Goal: Information Seeking & Learning: Learn about a topic

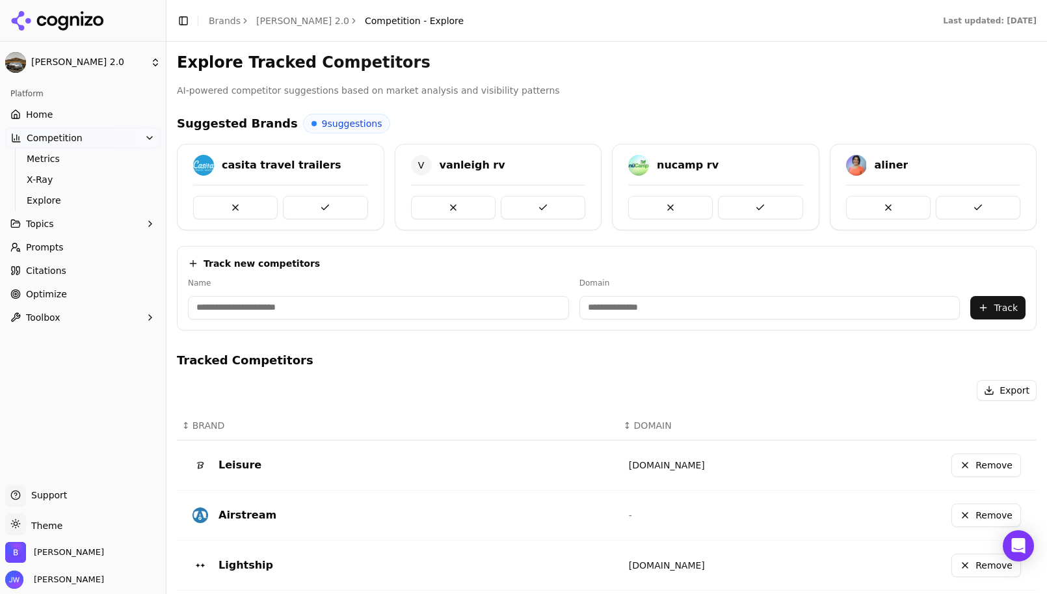
click at [100, 254] on link "Prompts" at bounding box center [82, 247] width 155 height 21
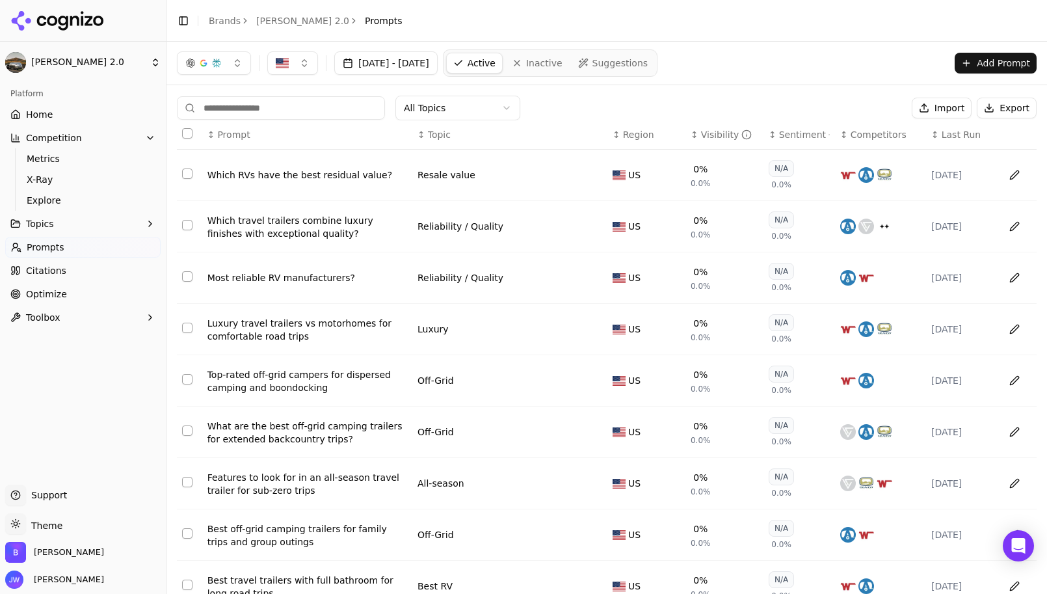
scroll to position [118, 0]
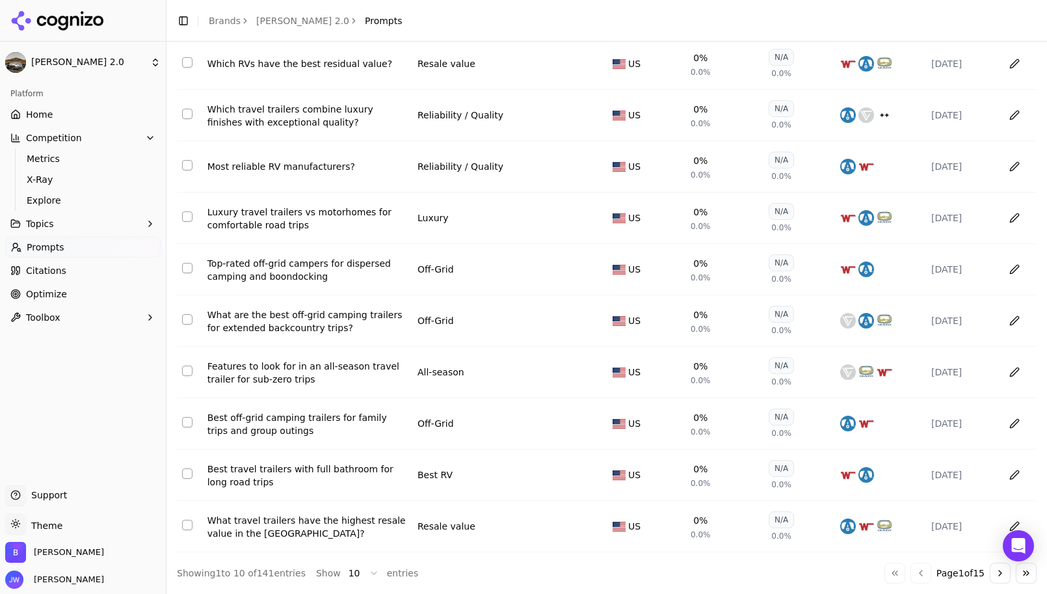
click at [992, 579] on button "Go to next page" at bounding box center [1000, 573] width 21 height 21
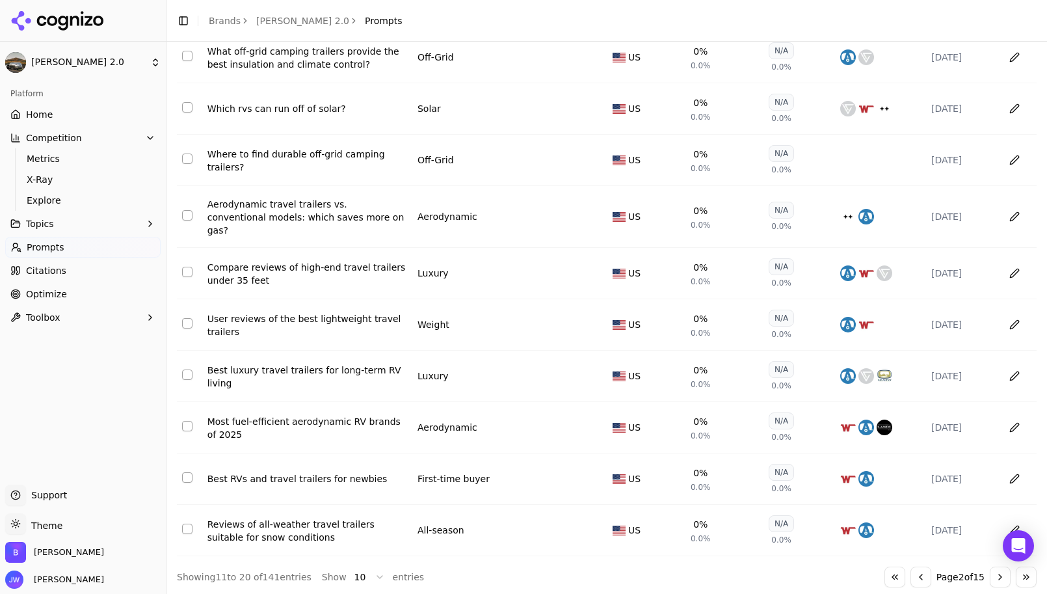
scroll to position [0, 0]
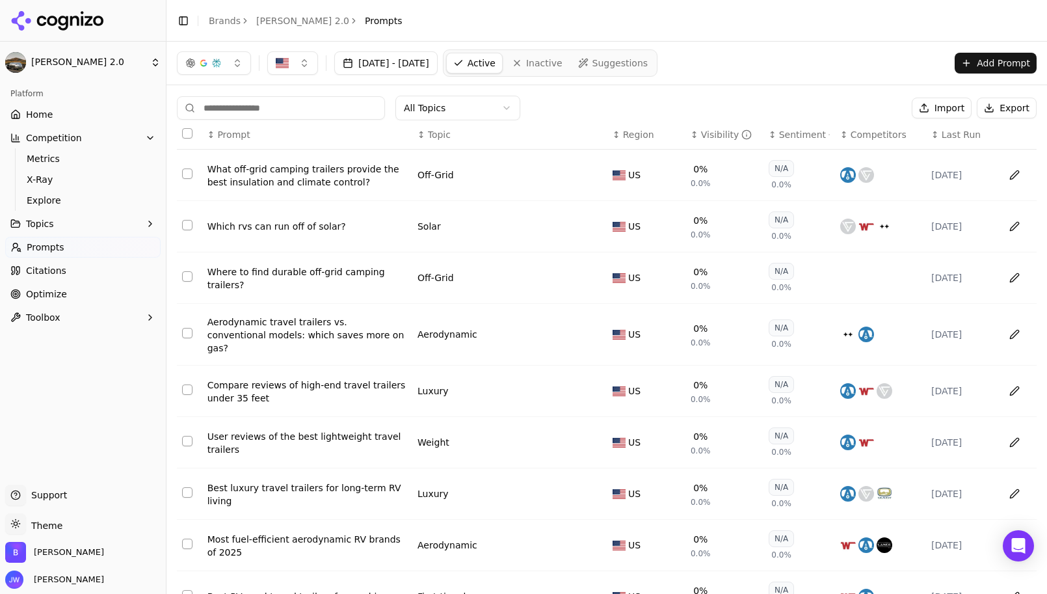
click at [436, 107] on html "Bowlus 2.0 Platform Home Competition Metrics X-Ray Explore Topics Prompts Citat…" at bounding box center [523, 297] width 1047 height 594
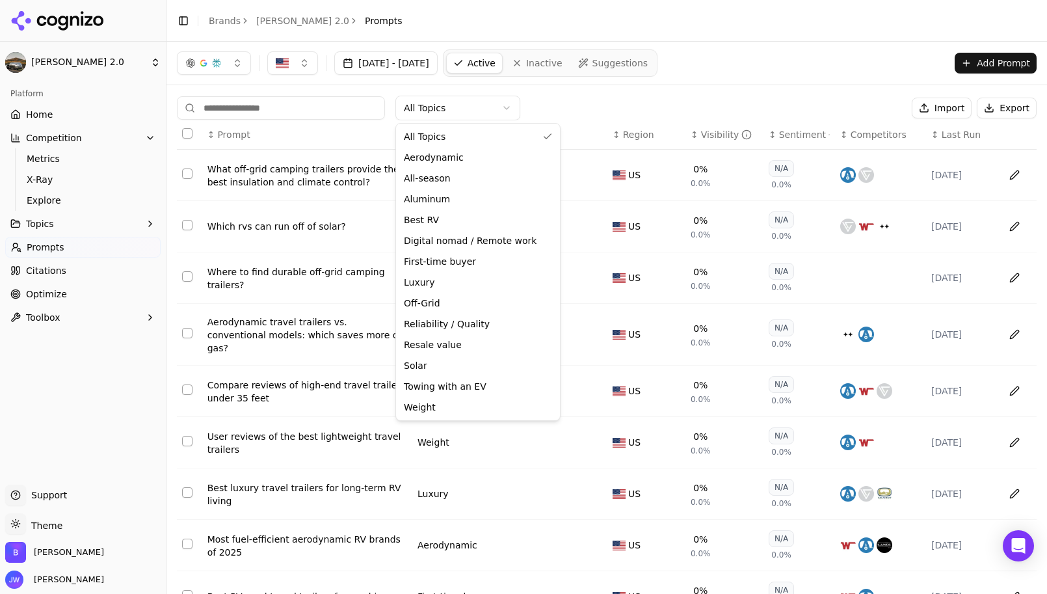
click at [723, 110] on html "Bowlus 2.0 Platform Home Competition Metrics X-Ray Explore Topics Prompts Citat…" at bounding box center [523, 297] width 1047 height 594
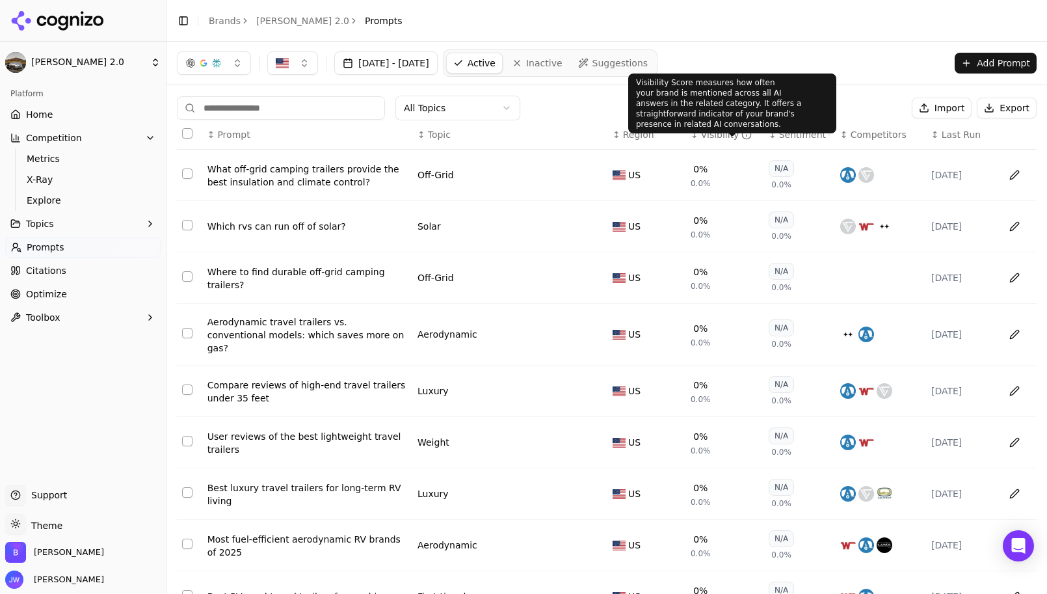
click at [705, 137] on div "Visibility" at bounding box center [726, 134] width 51 height 13
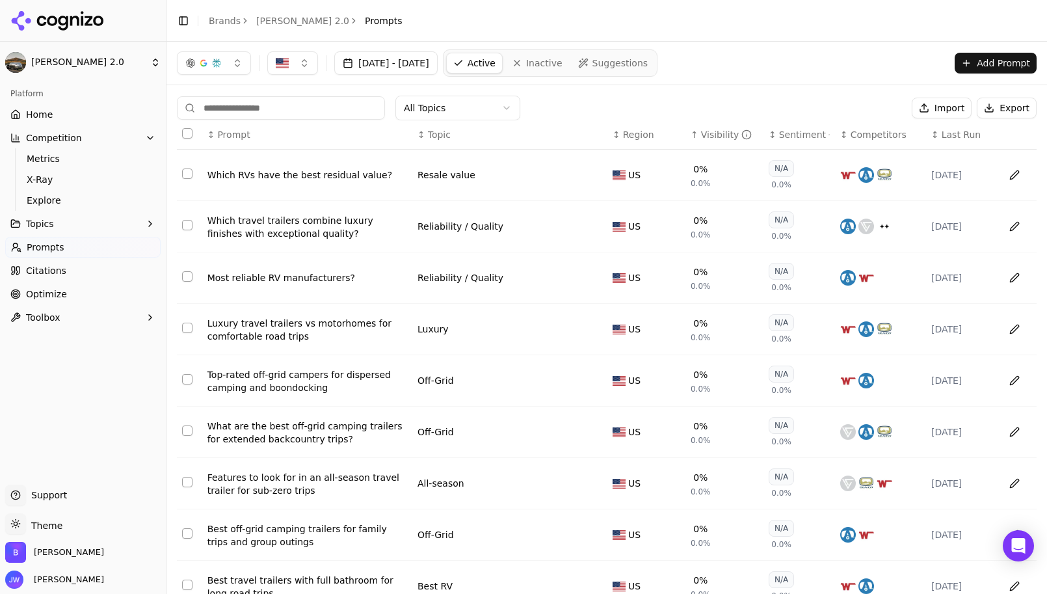
click at [705, 137] on div "Visibility" at bounding box center [726, 134] width 51 height 13
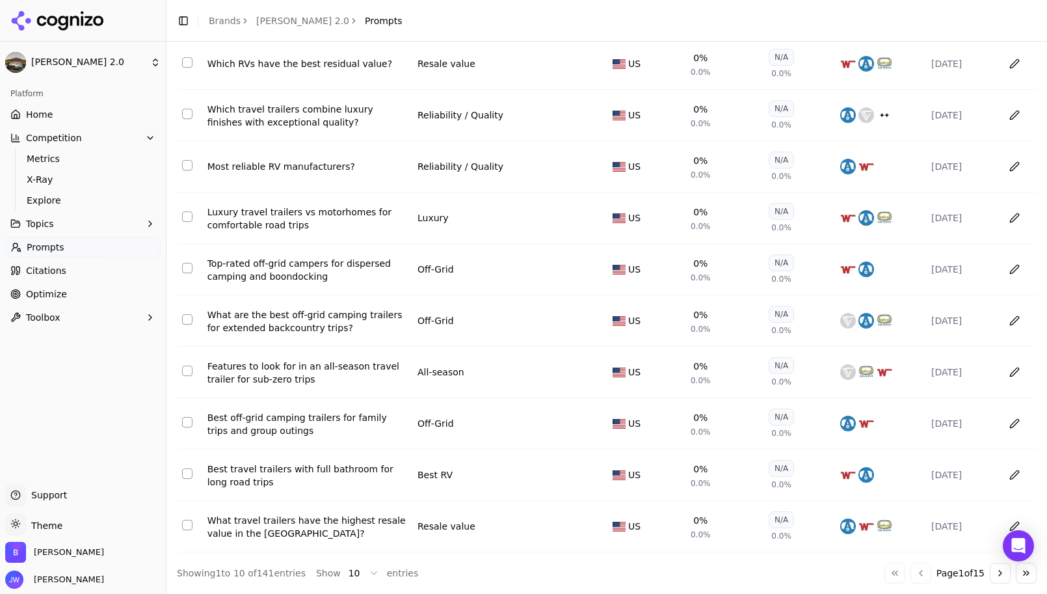
click at [109, 241] on link "Prompts" at bounding box center [82, 247] width 155 height 21
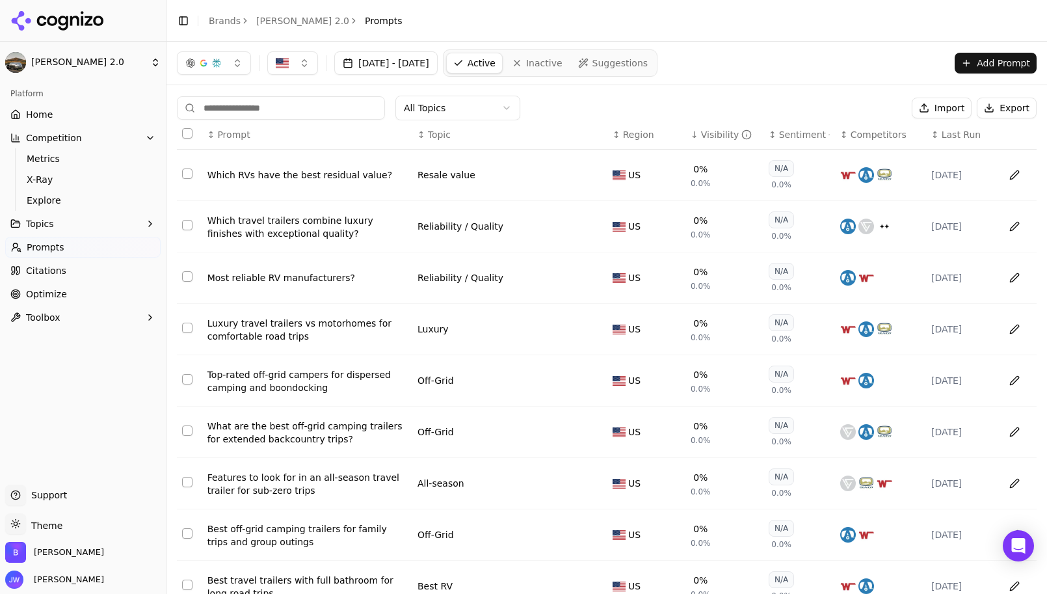
click at [94, 239] on link "Prompts" at bounding box center [82, 247] width 155 height 21
click at [47, 228] on span "Topics" at bounding box center [40, 223] width 28 height 13
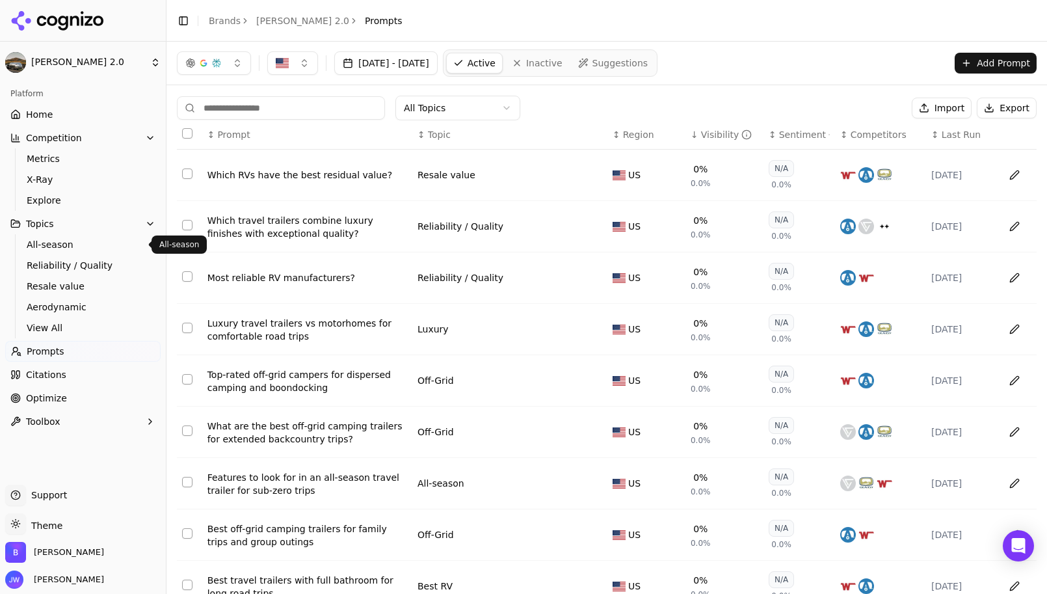
click at [96, 250] on span "All-season" at bounding box center [83, 244] width 113 height 13
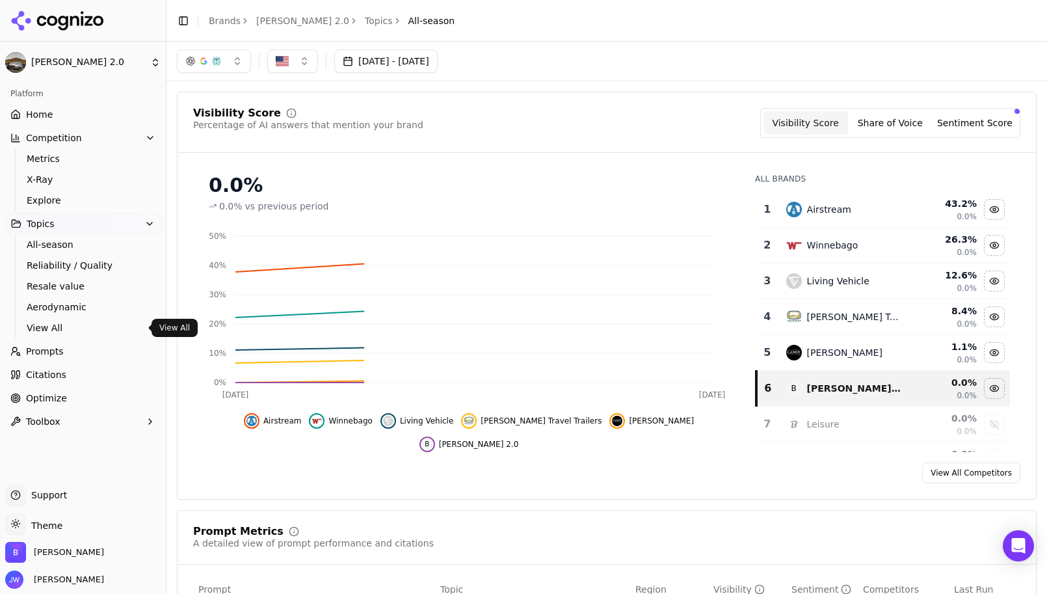
click at [70, 327] on span "View All" at bounding box center [83, 327] width 113 height 13
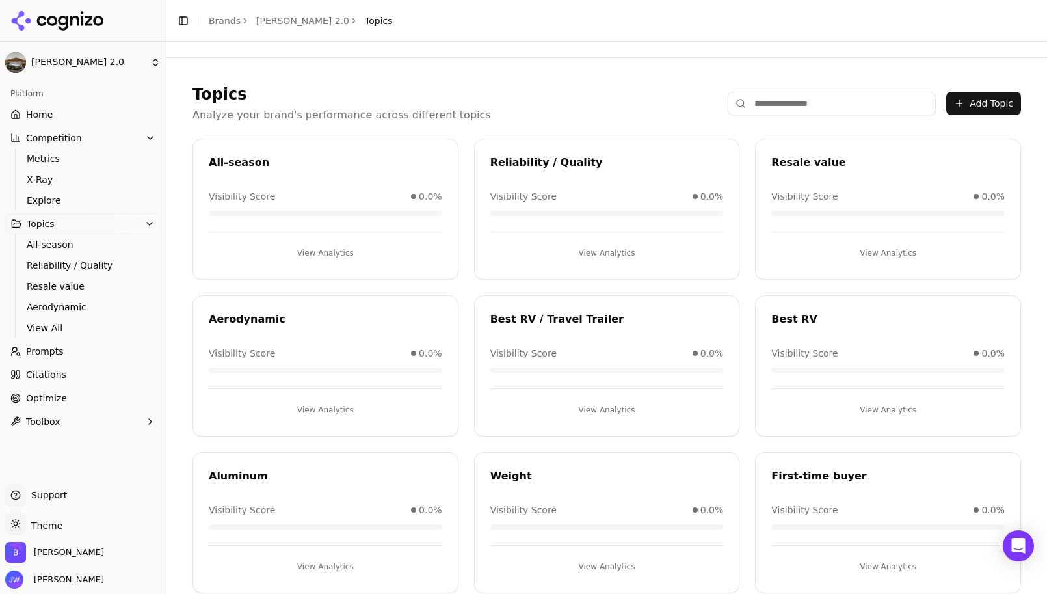
click at [79, 345] on link "Prompts" at bounding box center [82, 351] width 155 height 21
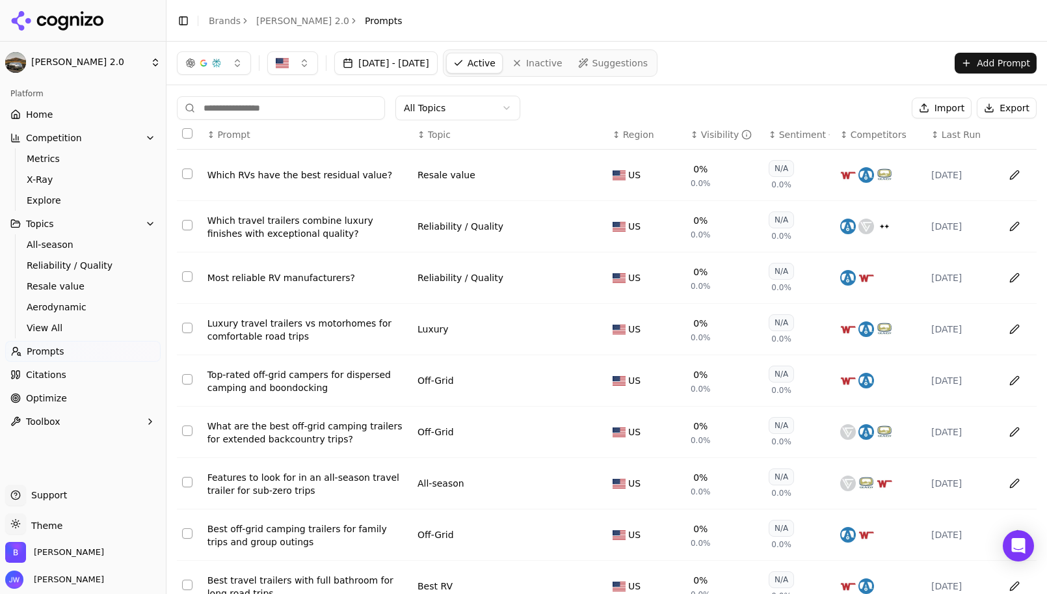
scroll to position [118, 0]
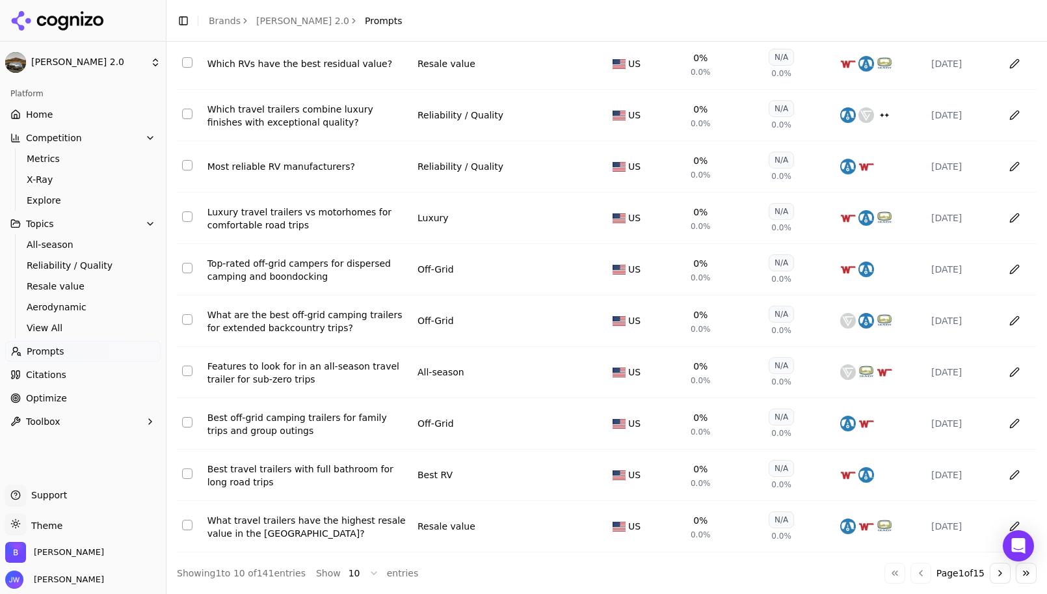
click at [473, 422] on div "Off-Grid" at bounding box center [502, 423] width 169 height 13
click at [299, 414] on div "Best off-grid camping trailers for family trips and group outings" at bounding box center [307, 424] width 200 height 26
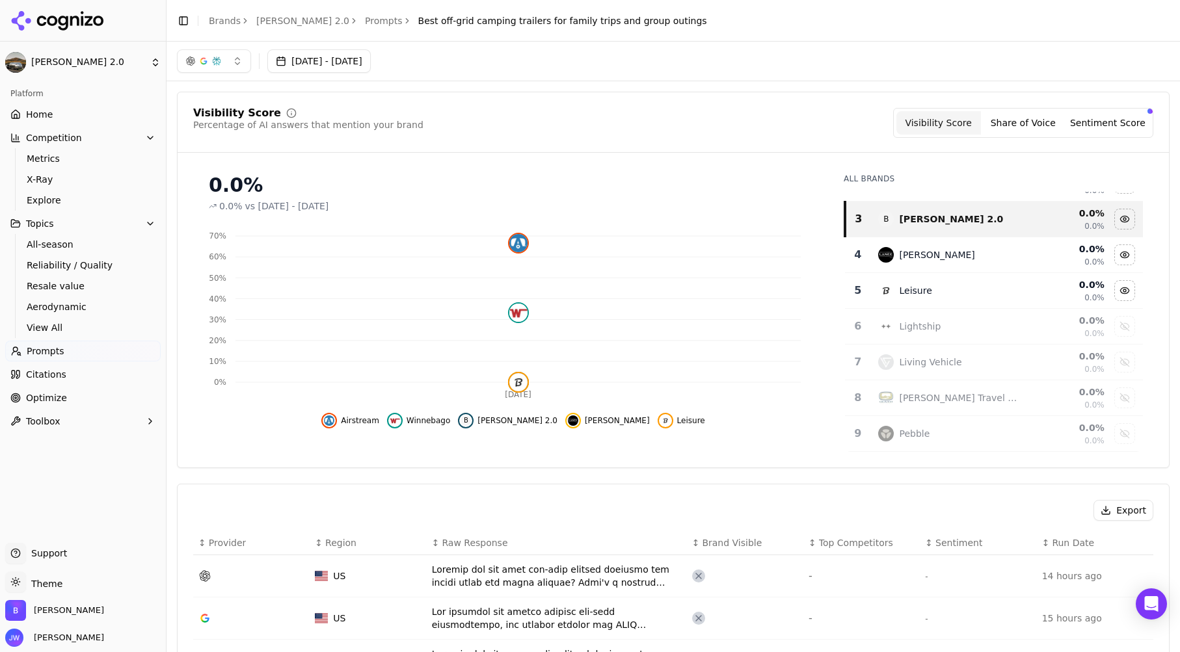
click at [228, 21] on link "Brands" at bounding box center [225, 21] width 32 height 10
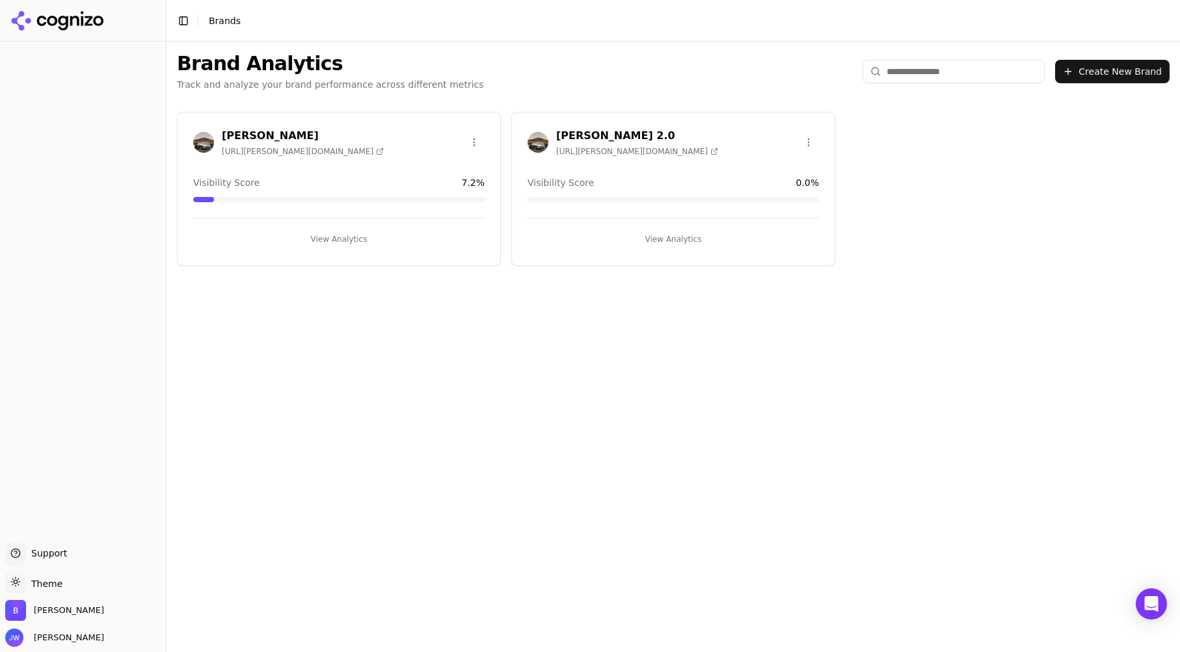
click at [730, 150] on div "Bowlus 2.0 https://bowlus.com" at bounding box center [673, 142] width 291 height 29
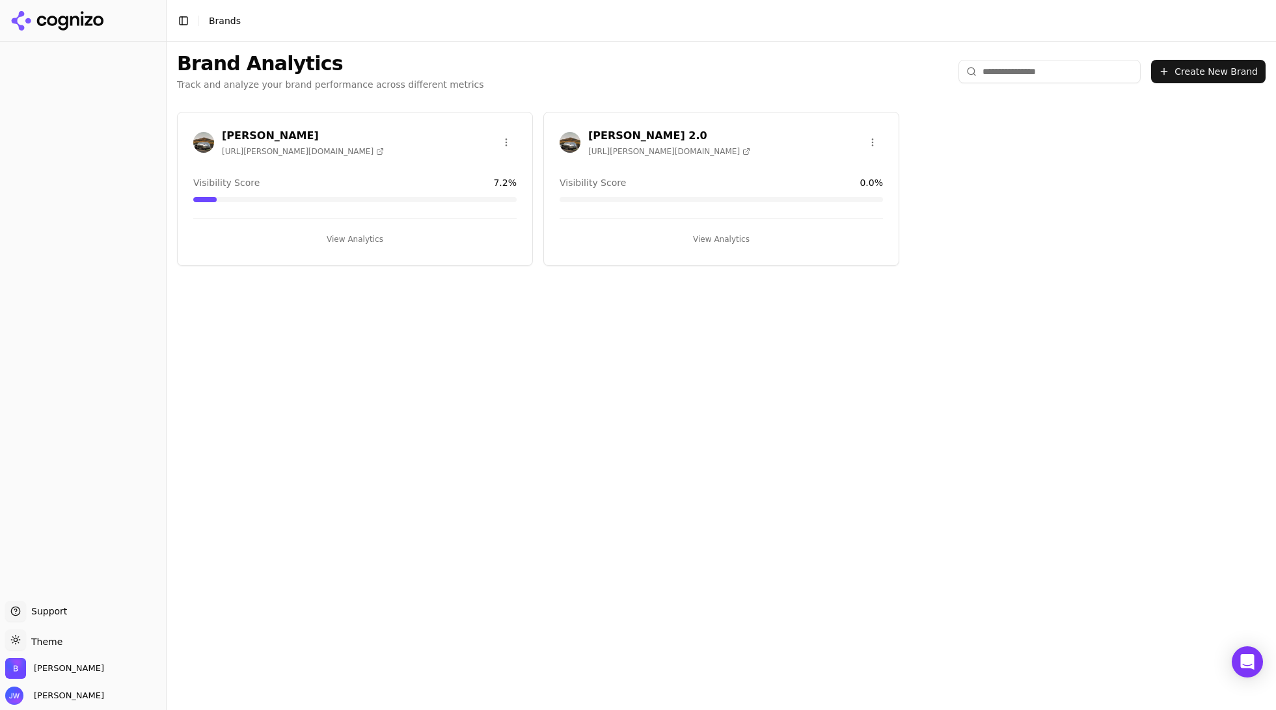
drag, startPoint x: 624, startPoint y: 404, endPoint x: 599, endPoint y: 377, distance: 36.8
click at [624, 405] on div "Brand Analytics Track and analyze your brand performance across different metri…" at bounding box center [721, 376] width 1109 height 669
click at [418, 137] on div "Bowlus https://bowlus.com" at bounding box center [354, 142] width 323 height 29
click at [344, 237] on button "View Analytics" at bounding box center [354, 239] width 323 height 21
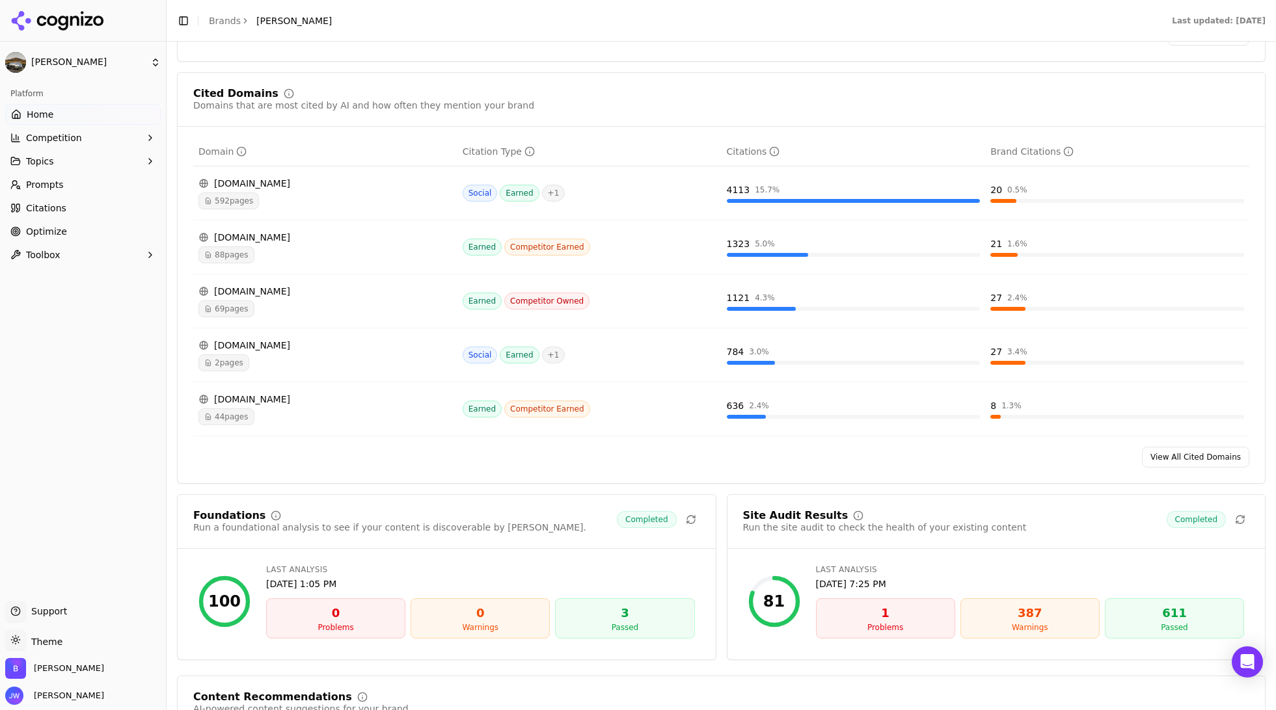
scroll to position [1263, 0]
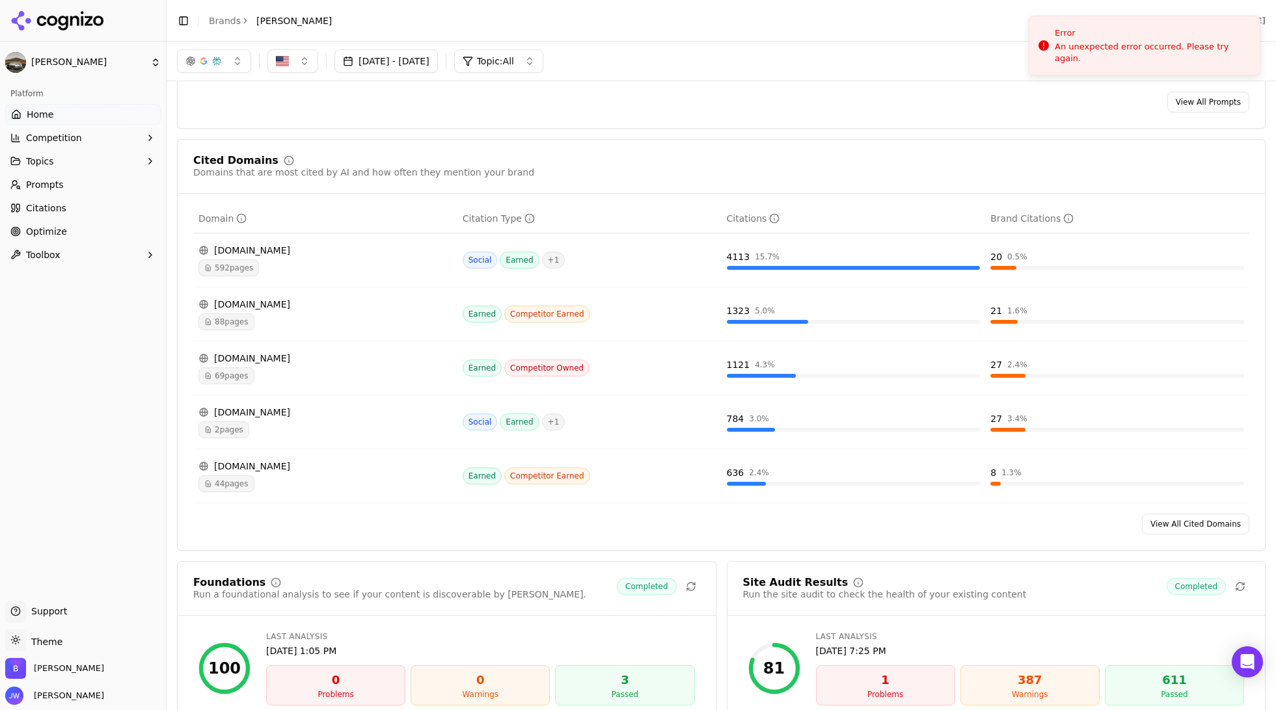
click at [357, 431] on div "2 pages" at bounding box center [325, 429] width 254 height 17
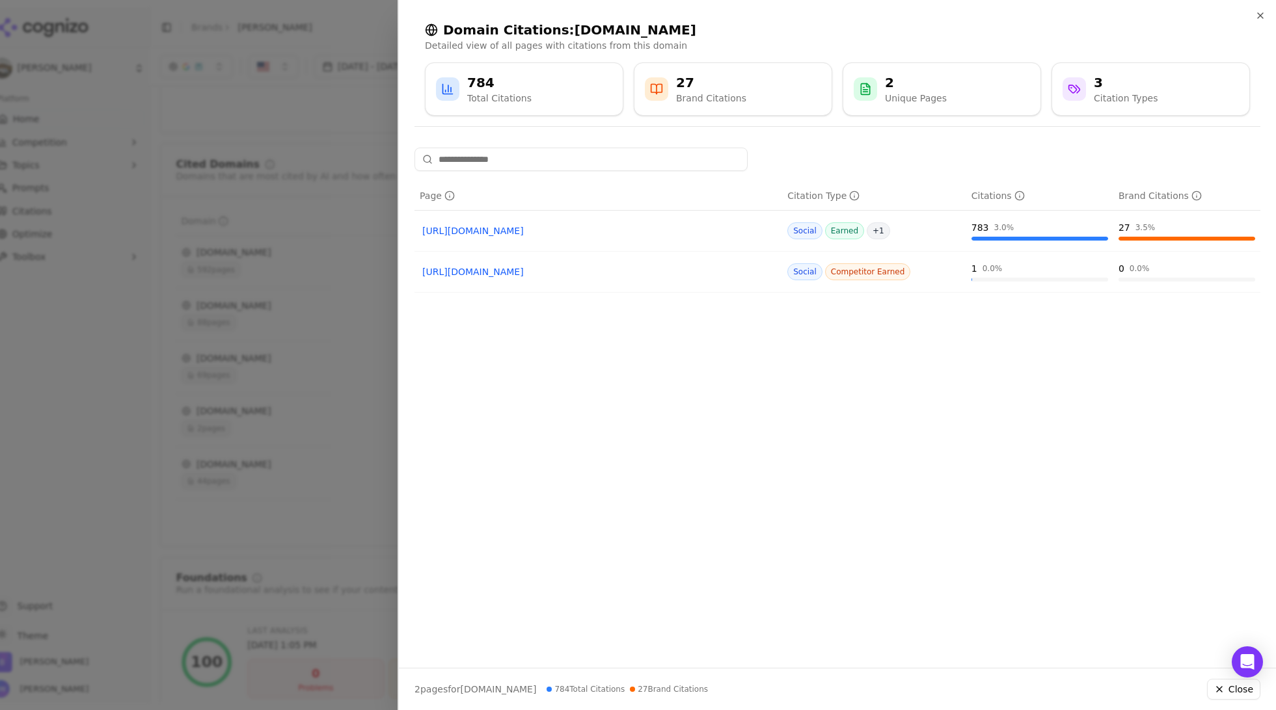
click at [293, 120] on div at bounding box center [638, 355] width 1276 height 710
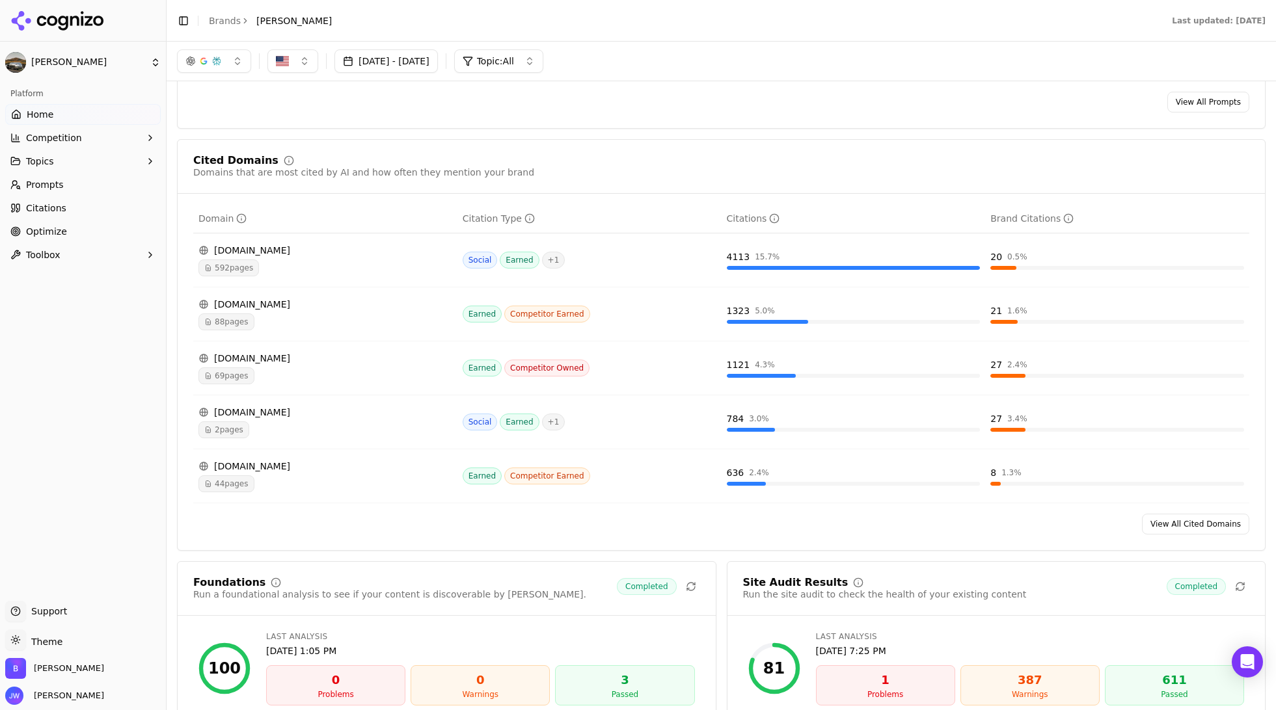
click at [98, 205] on link "Citations" at bounding box center [82, 208] width 155 height 21
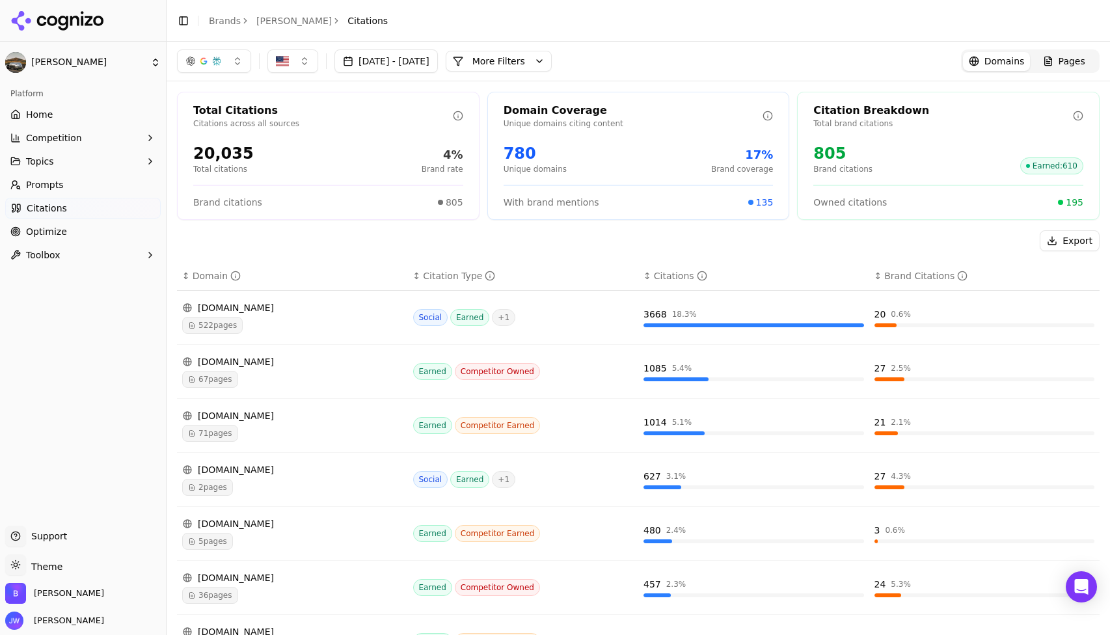
click at [228, 17] on link "Brands" at bounding box center [225, 21] width 32 height 10
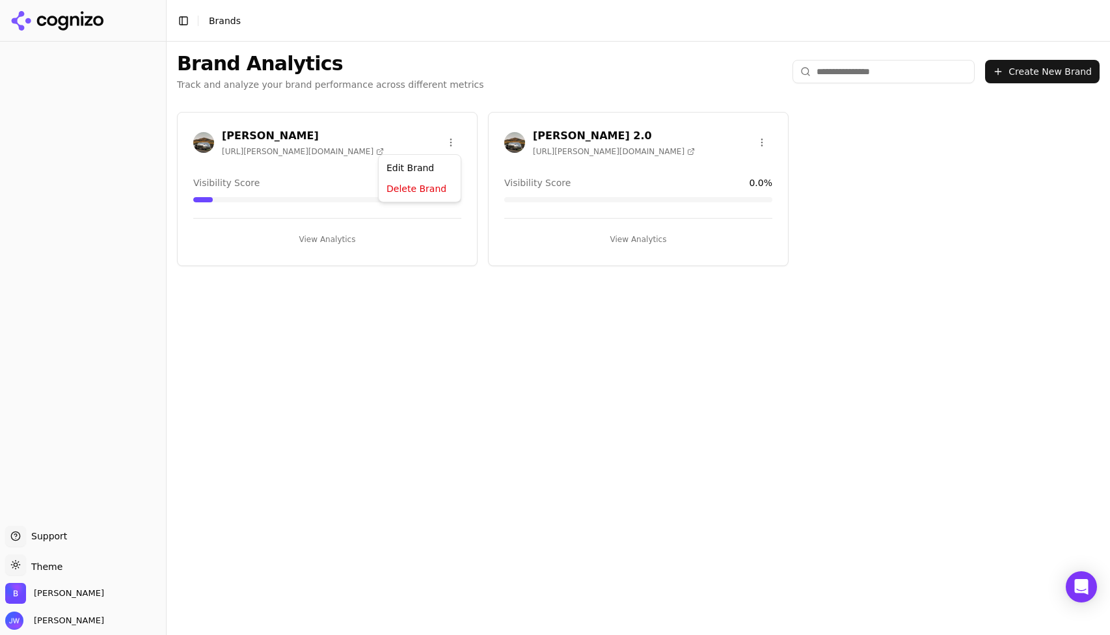
click at [451, 142] on html "Support Support Toggle theme Theme Bowlus Jonathan Wahl Toggle Sidebar Brands B…" at bounding box center [555, 317] width 1110 height 635
click at [412, 189] on div "Delete Brand" at bounding box center [419, 190] width 77 height 21
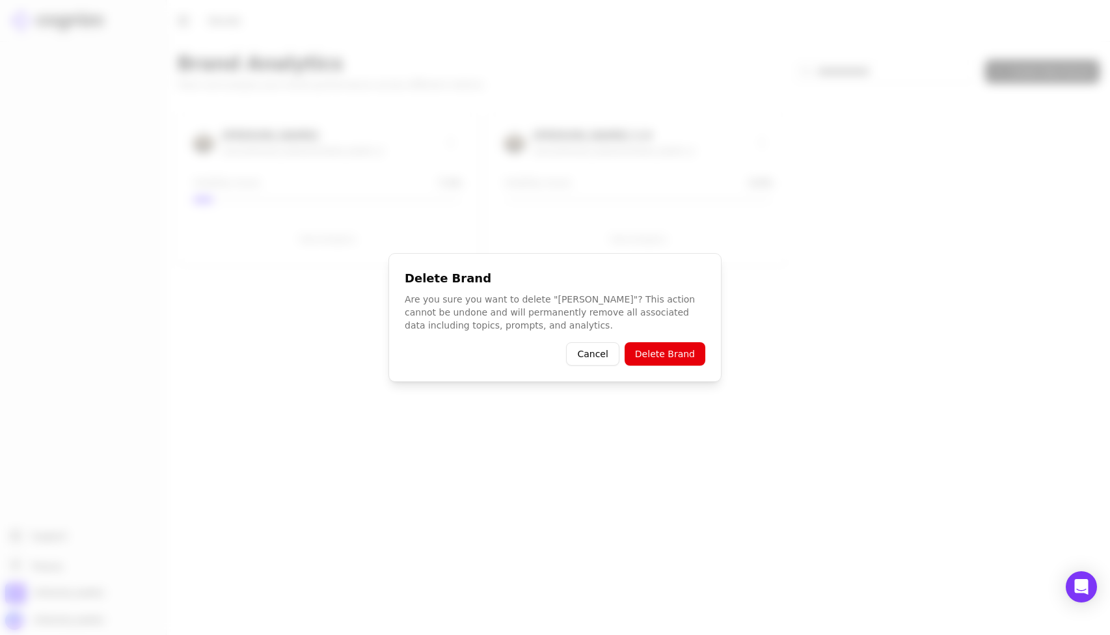
click at [663, 357] on button "Delete Brand" at bounding box center [664, 353] width 81 height 23
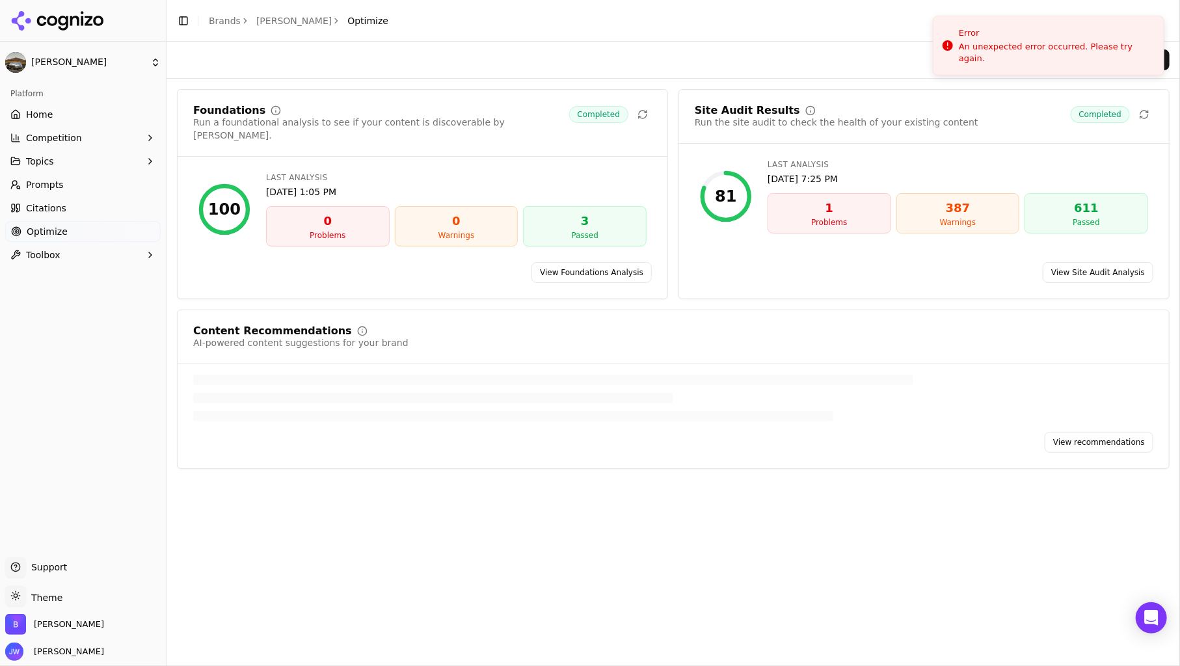
click at [1130, 432] on link "View recommendations" at bounding box center [1099, 442] width 109 height 21
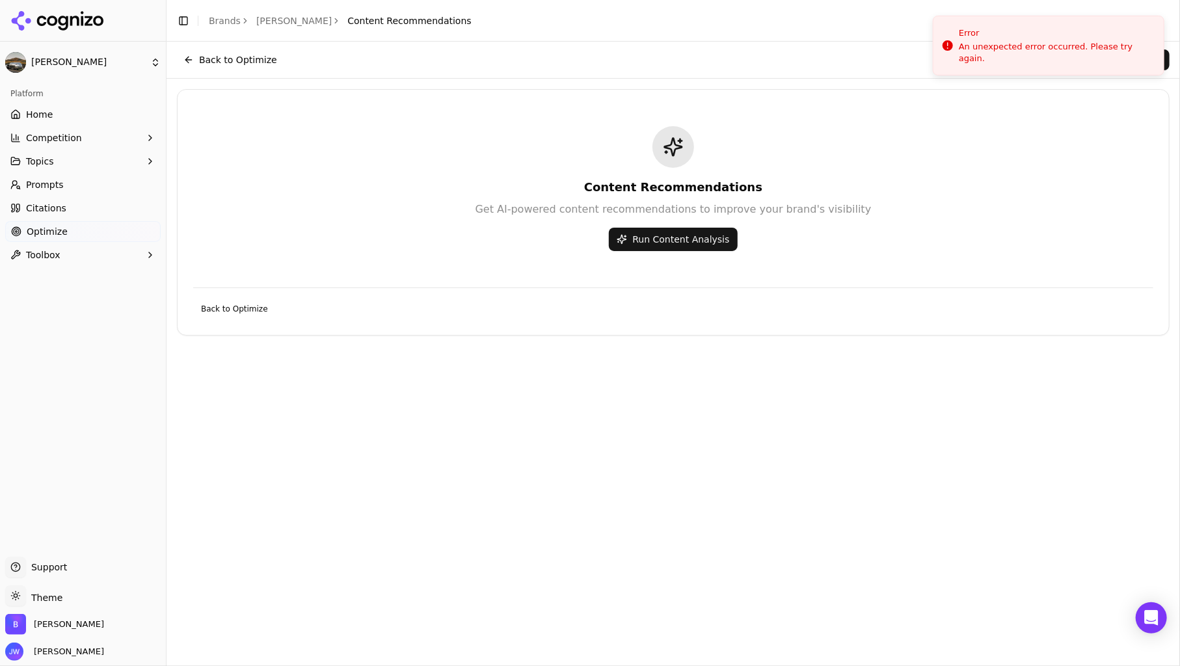
click at [679, 243] on button "Run Content Analysis" at bounding box center [673, 239] width 128 height 23
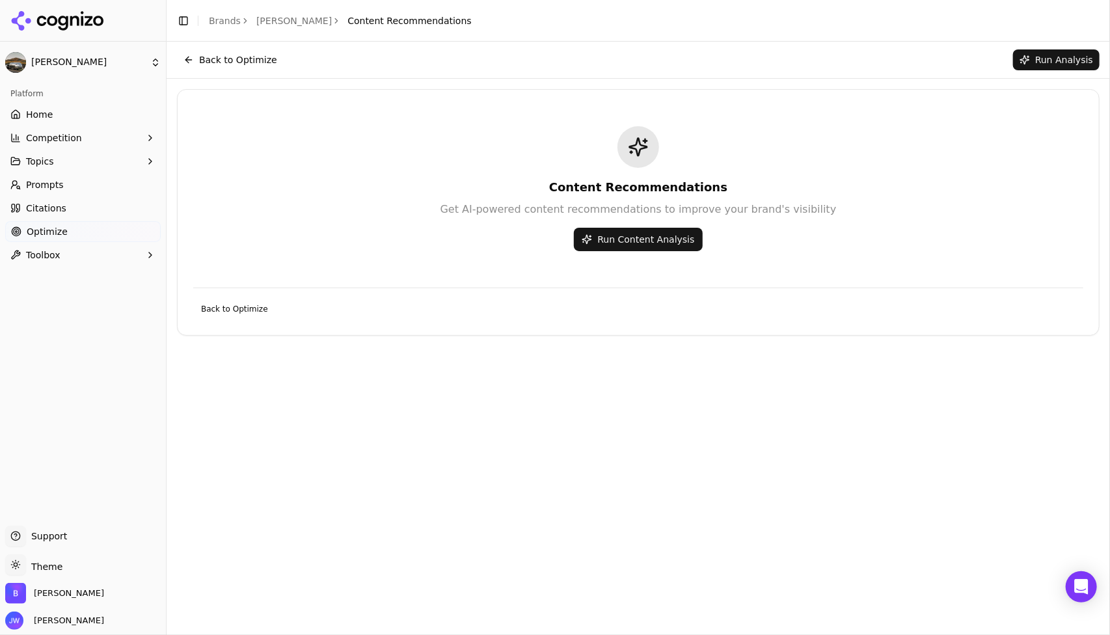
click at [237, 22] on link "Brands" at bounding box center [225, 21] width 32 height 10
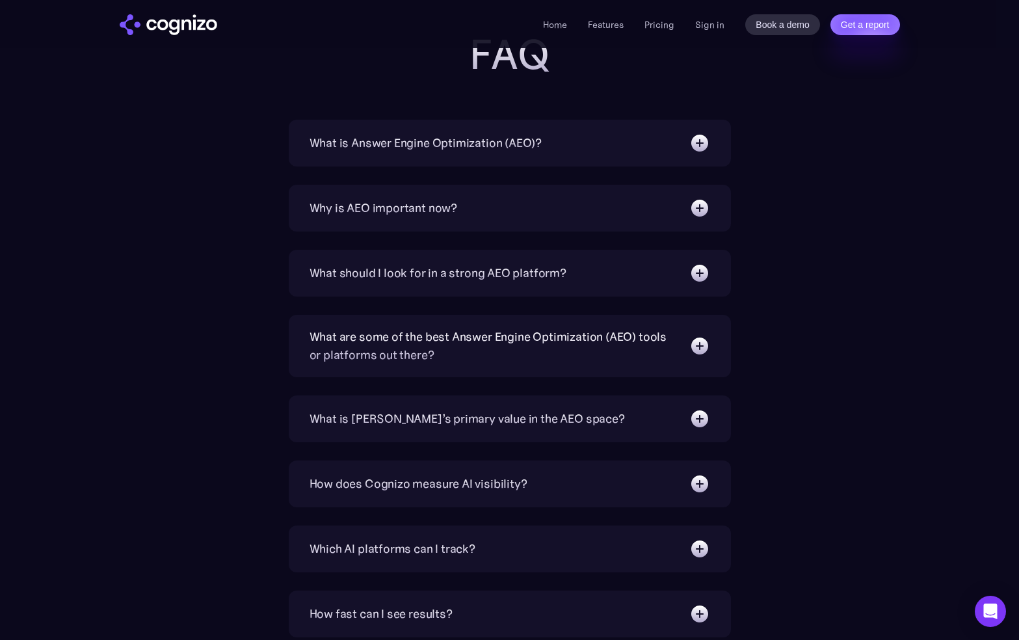
scroll to position [4250, 0]
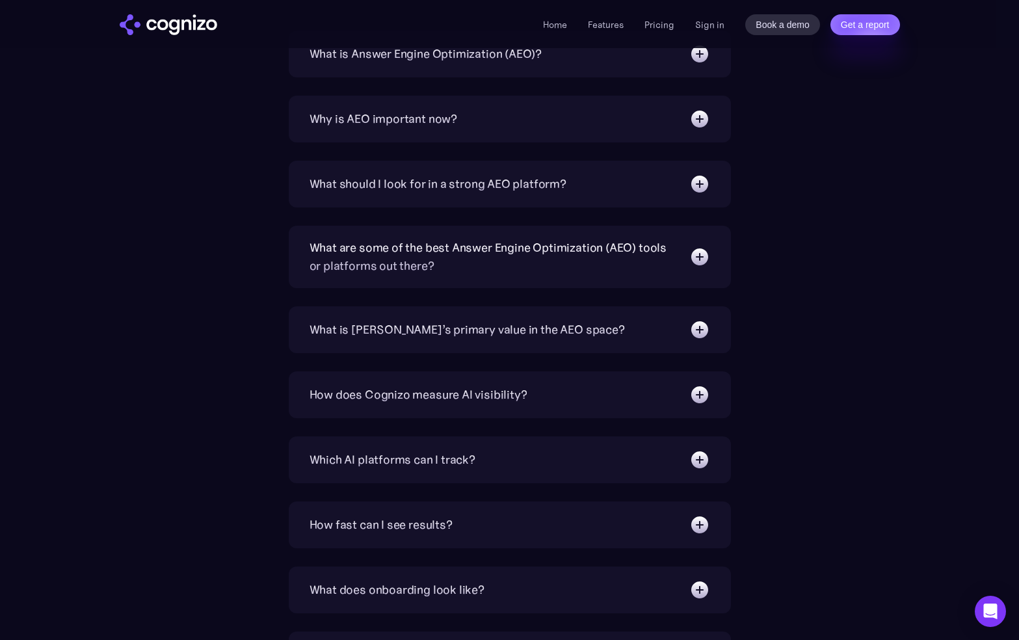
click at [507, 109] on div "Why is AEO important now?" at bounding box center [510, 119] width 401 height 21
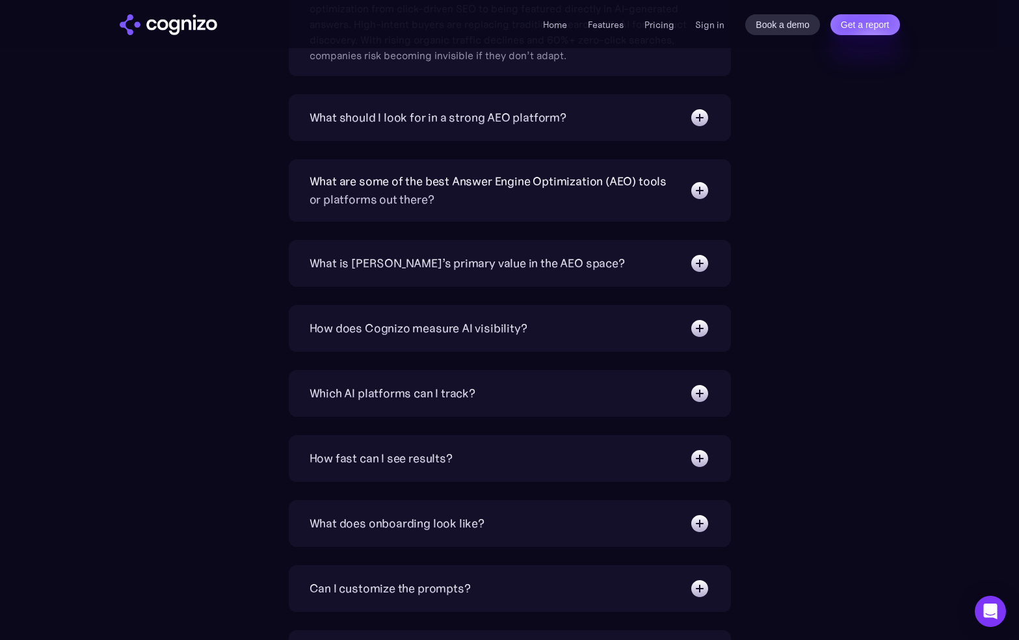
scroll to position [4491, 0]
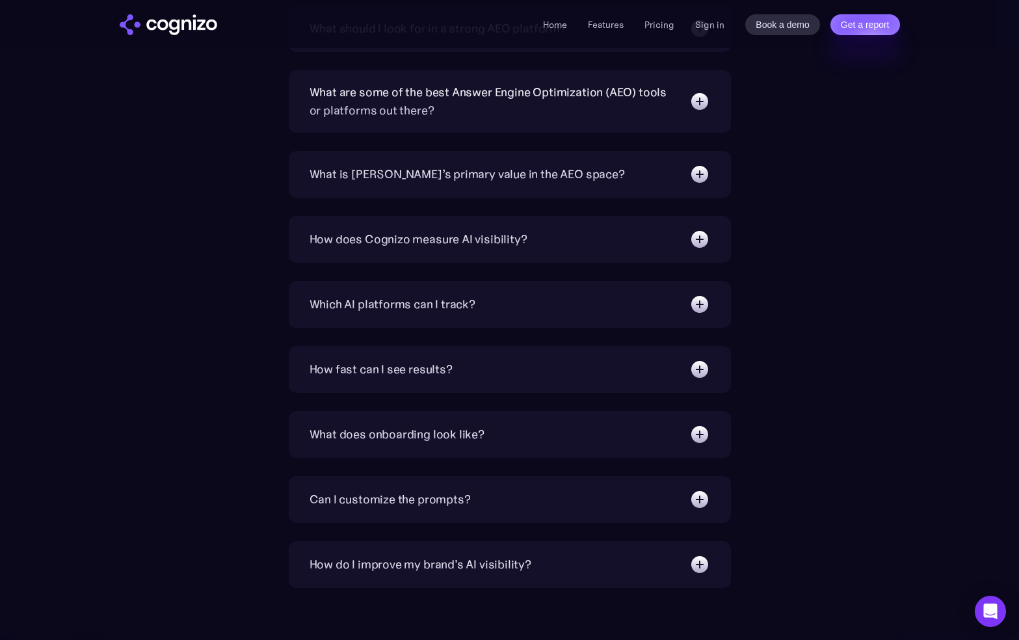
click at [577, 79] on div "What are some of the best Answer Engine Optimization (AEO) tools or platforms o…" at bounding box center [510, 101] width 442 height 62
click at [591, 109] on div "What are some of the best Answer Engine Optimization (AEO) tools or platforms o…" at bounding box center [493, 101] width 367 height 36
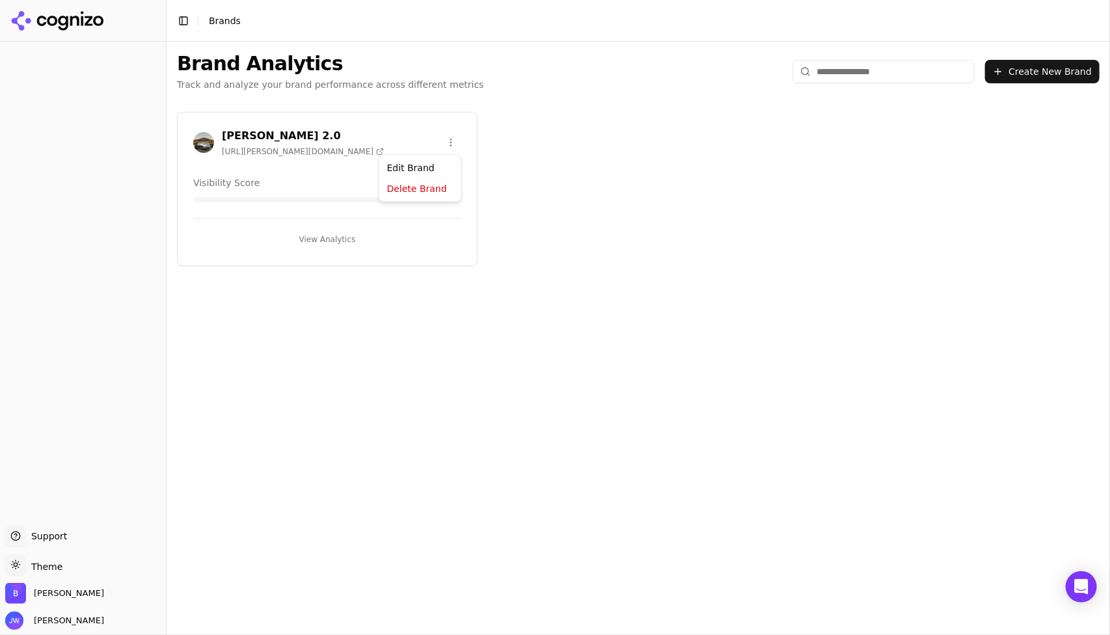
click at [453, 137] on html "Support Support Toggle theme Theme [PERSON_NAME] [PERSON_NAME] Toggle Sidebar B…" at bounding box center [555, 317] width 1110 height 635
click at [418, 167] on div "Edit Brand" at bounding box center [420, 168] width 77 height 21
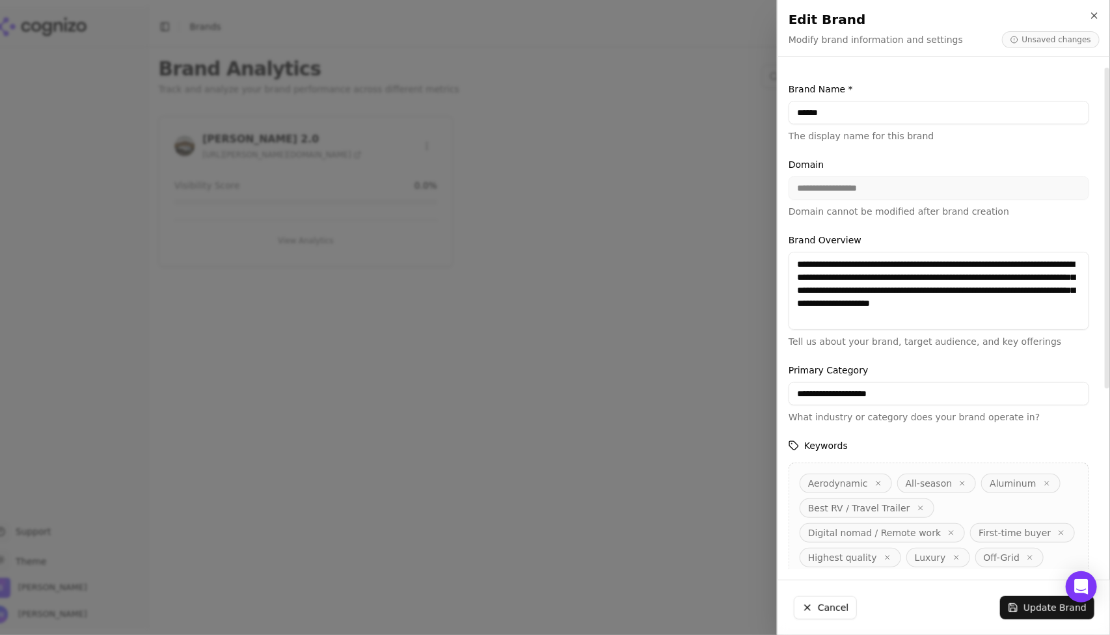
type input "******"
click at [1037, 611] on button "Update Brand" at bounding box center [1047, 607] width 94 height 23
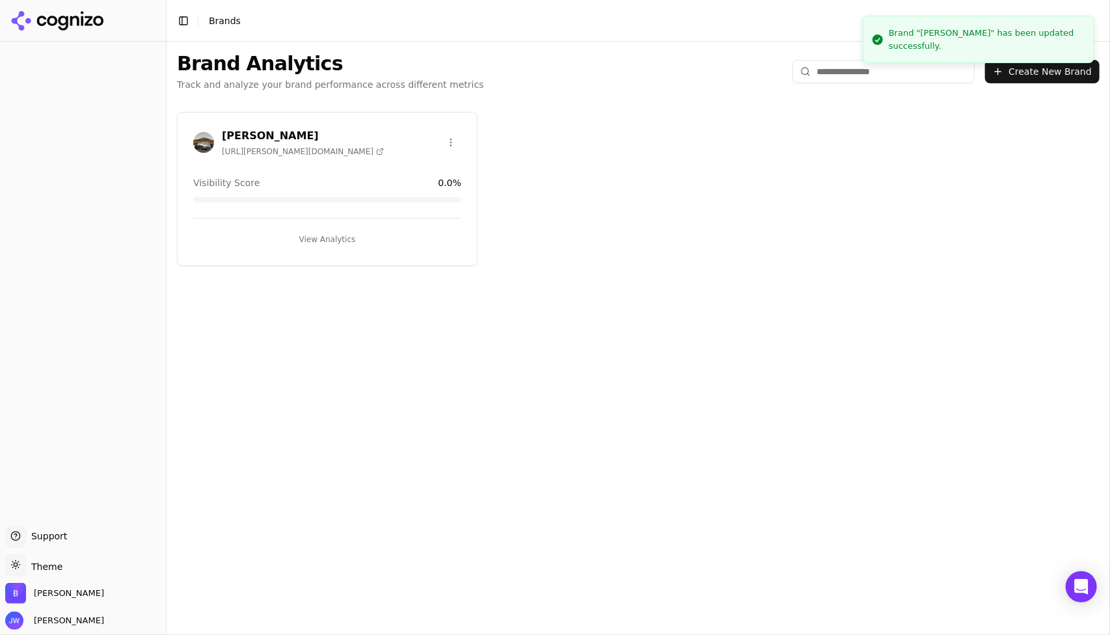
drag, startPoint x: 434, startPoint y: 349, endPoint x: 422, endPoint y: 249, distance: 100.9
click at [434, 349] on div "Brand Analytics Track and analyze your brand performance across different metri…" at bounding box center [638, 338] width 943 height 593
click at [449, 142] on html "Support Support Toggle theme Theme Bowlus Jonathan Wahl Toggle Sidebar Brands B…" at bounding box center [555, 317] width 1110 height 635
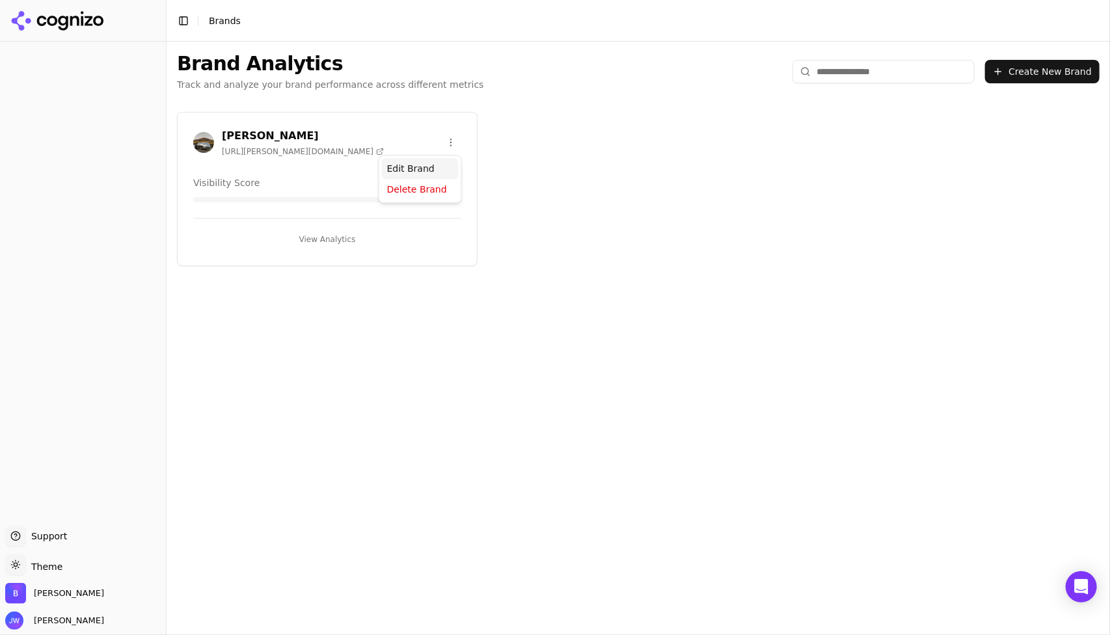
click at [443, 168] on div "Edit Brand" at bounding box center [420, 168] width 77 height 21
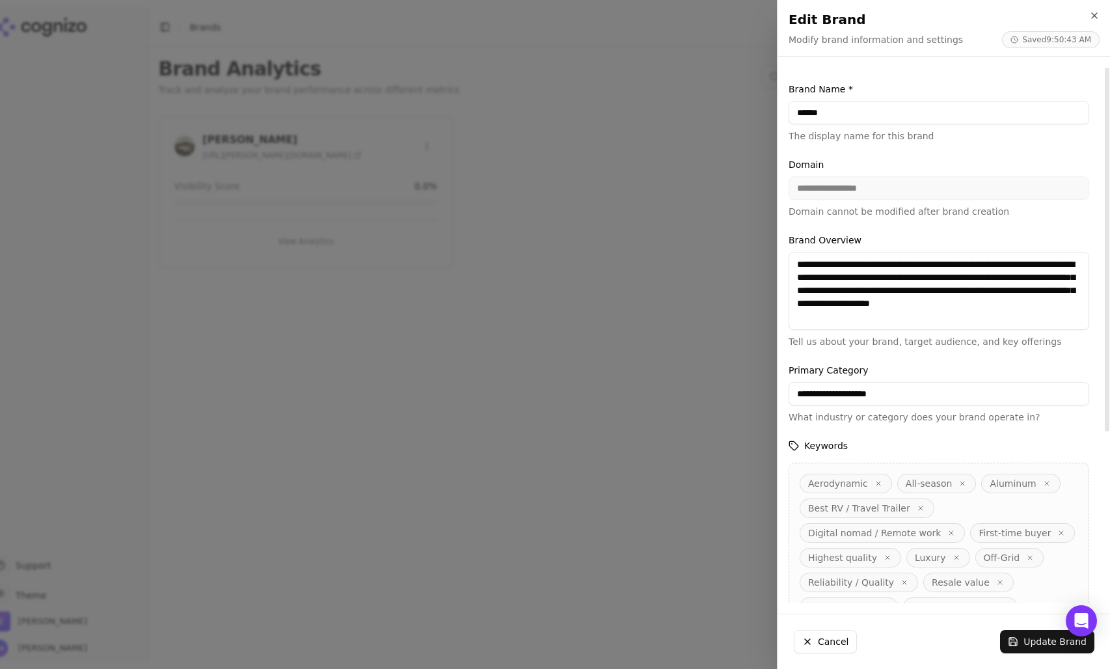
click at [885, 310] on textarea "**********" at bounding box center [938, 291] width 301 height 78
click at [908, 321] on textarea "**********" at bounding box center [938, 291] width 301 height 78
paste textarea "**********"
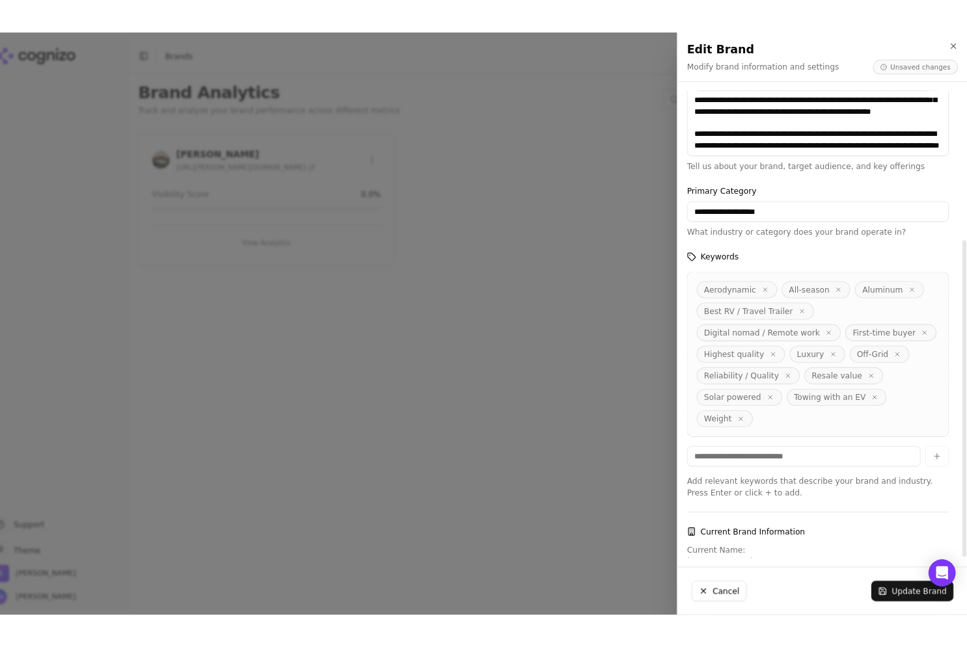
scroll to position [252, 0]
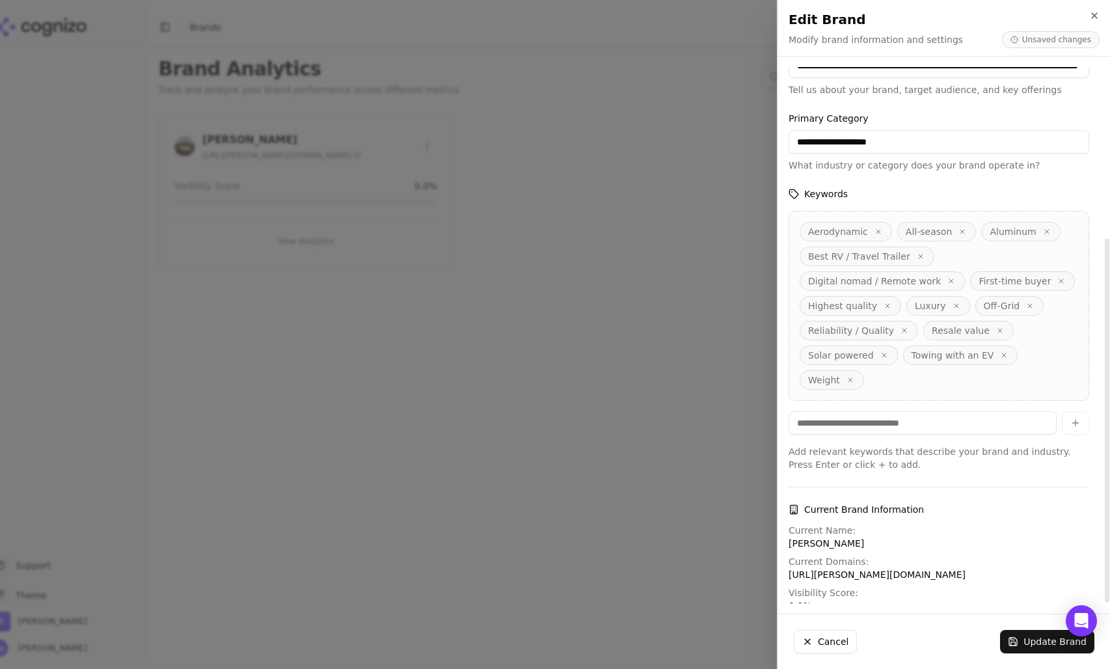
type textarea "**********"
click at [1062, 634] on button "Update Brand" at bounding box center [1047, 641] width 94 height 23
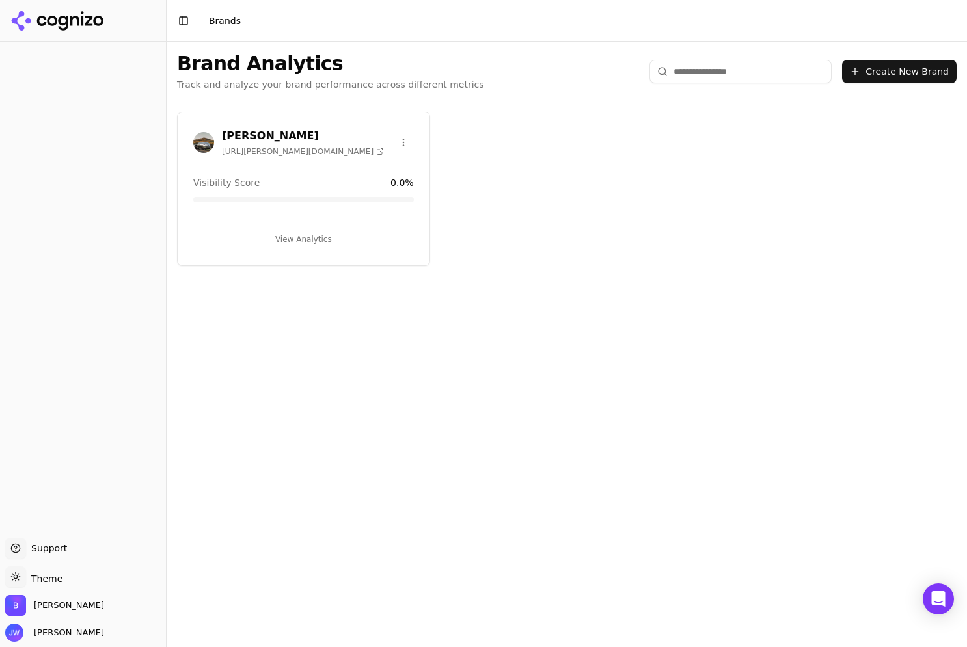
click at [705, 343] on div "Brand Analytics Track and analyze your brand performance across different metri…" at bounding box center [567, 345] width 800 height 606
click at [278, 131] on h3 "[PERSON_NAME]" at bounding box center [303, 136] width 162 height 16
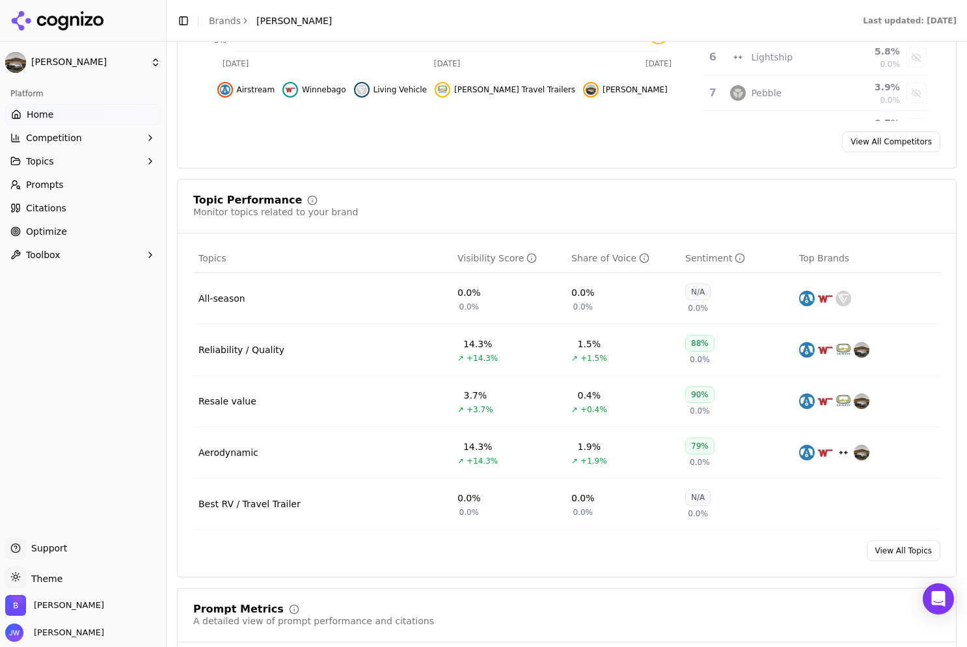
scroll to position [481, 0]
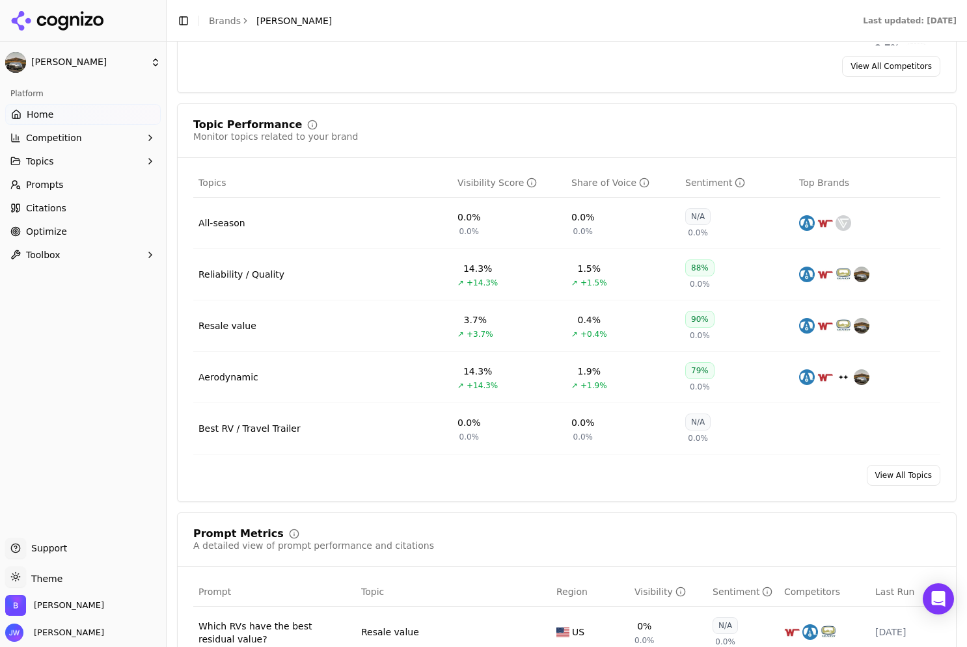
click at [284, 241] on td "All-season" at bounding box center [322, 223] width 259 height 51
click at [224, 221] on div "All-season" at bounding box center [221, 223] width 47 height 13
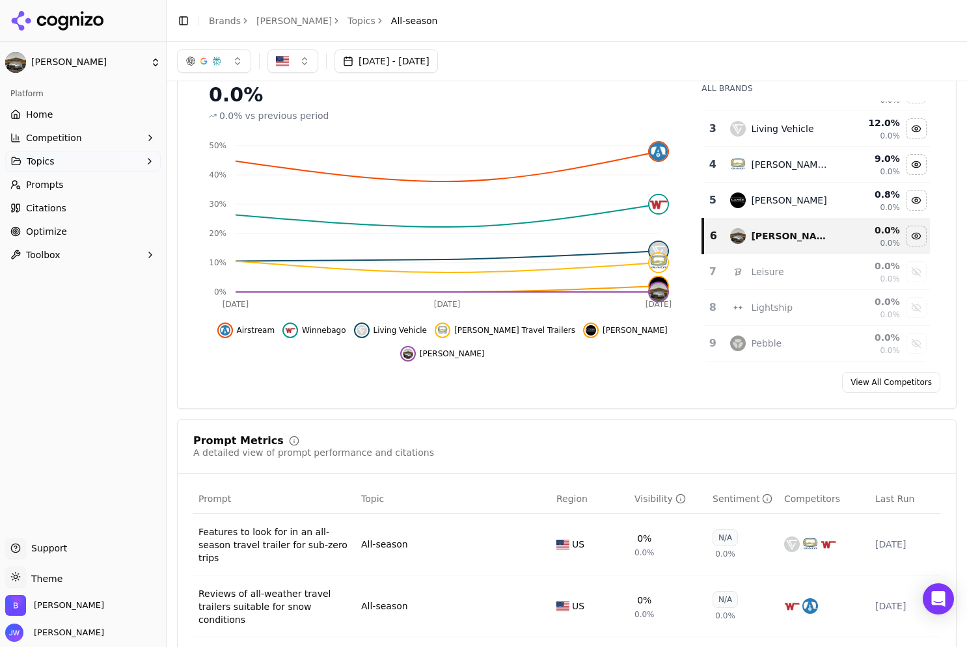
scroll to position [1, 0]
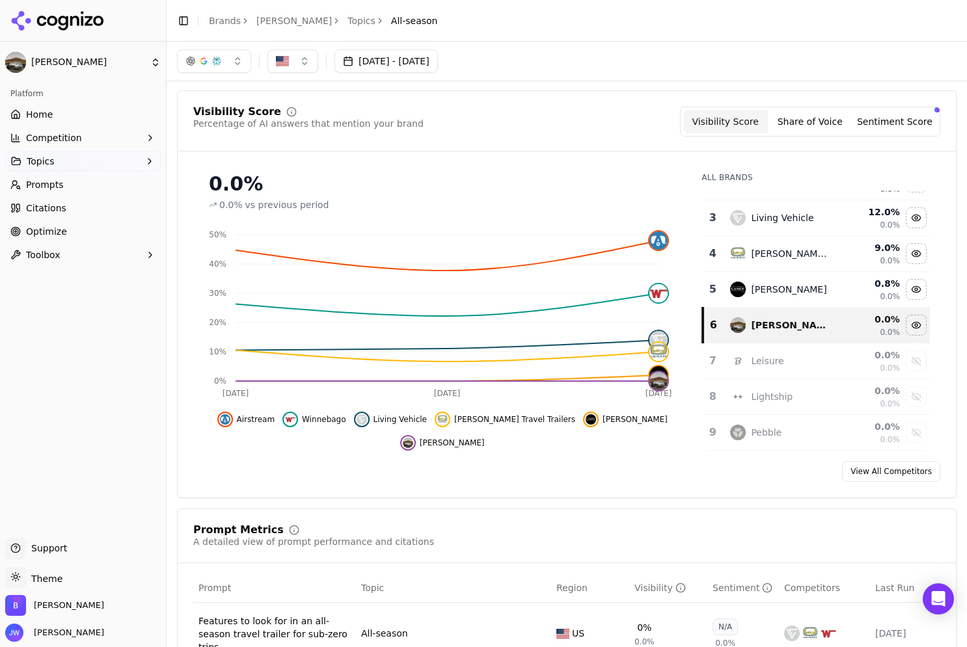
click at [347, 25] on link "Topics" at bounding box center [361, 20] width 28 height 13
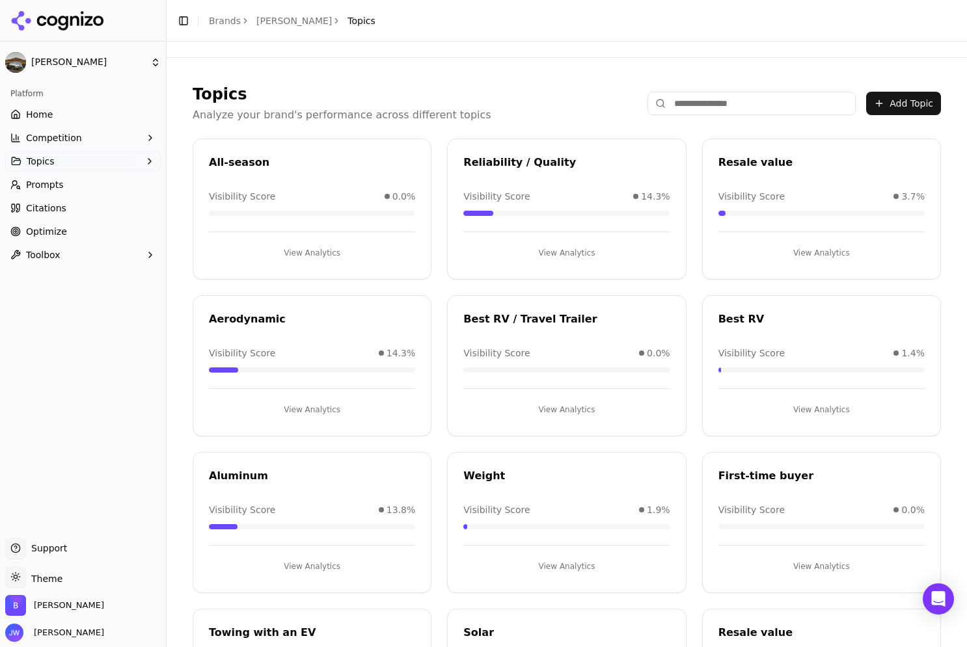
click at [263, 19] on link "[PERSON_NAME]" at bounding box center [293, 20] width 75 height 13
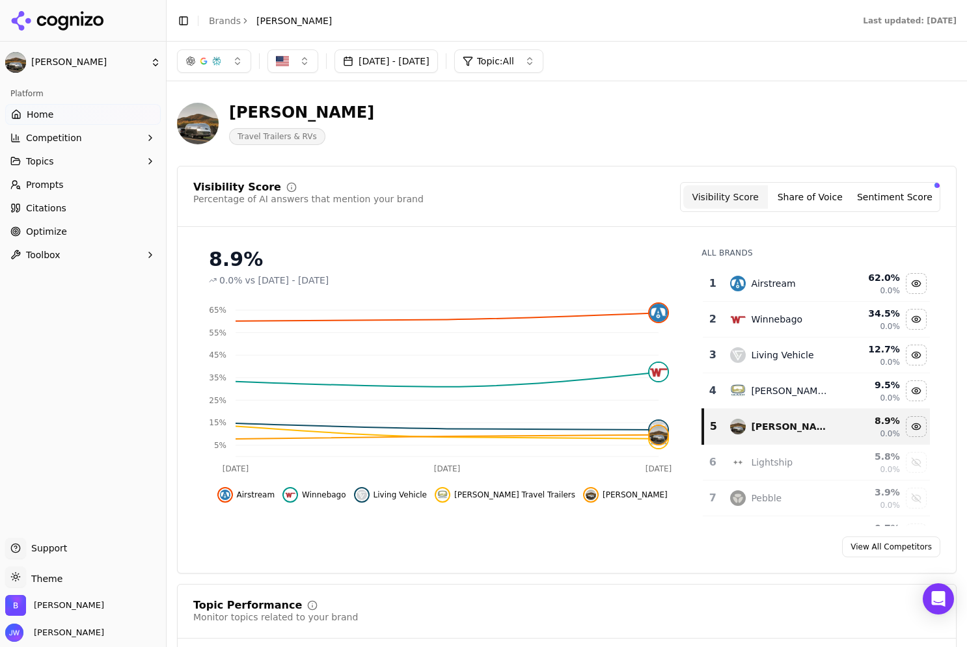
click at [66, 179] on link "Prompts" at bounding box center [82, 184] width 155 height 21
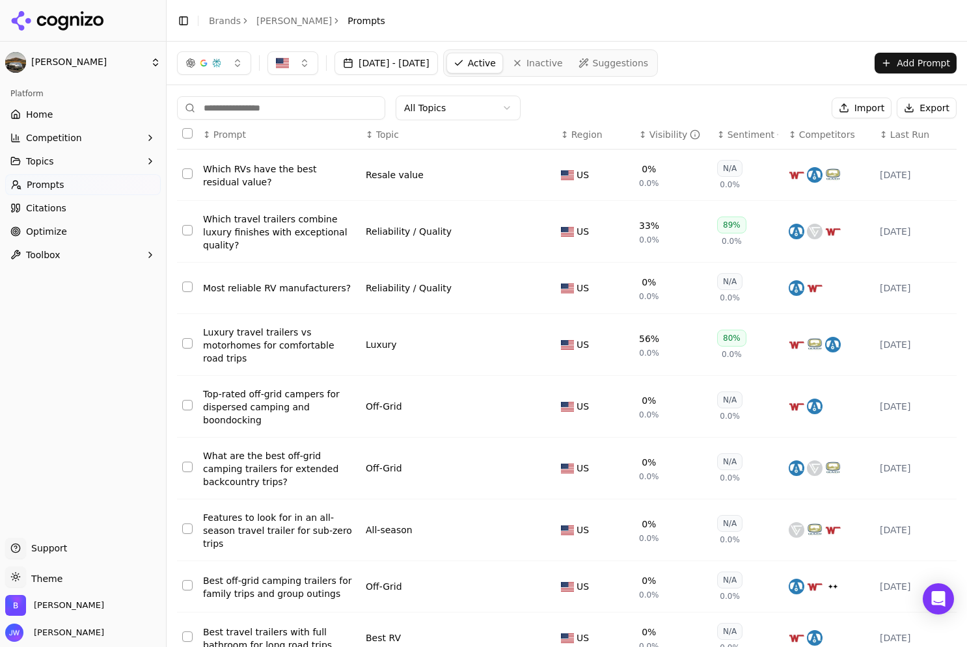
click at [662, 133] on div "Visibility" at bounding box center [674, 134] width 51 height 13
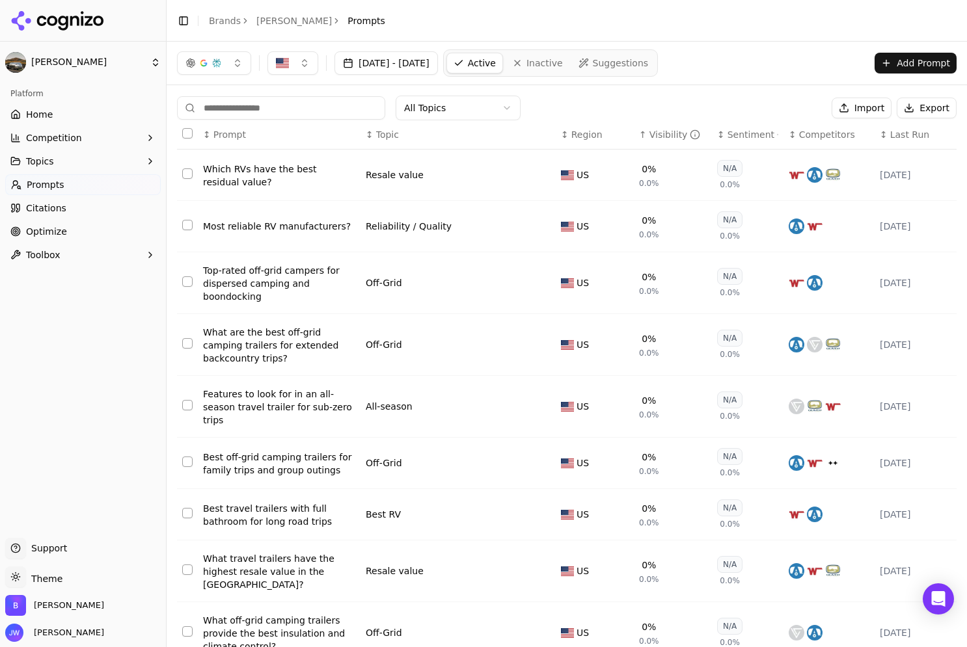
click at [569, 66] on link "Inactive" at bounding box center [537, 63] width 64 height 21
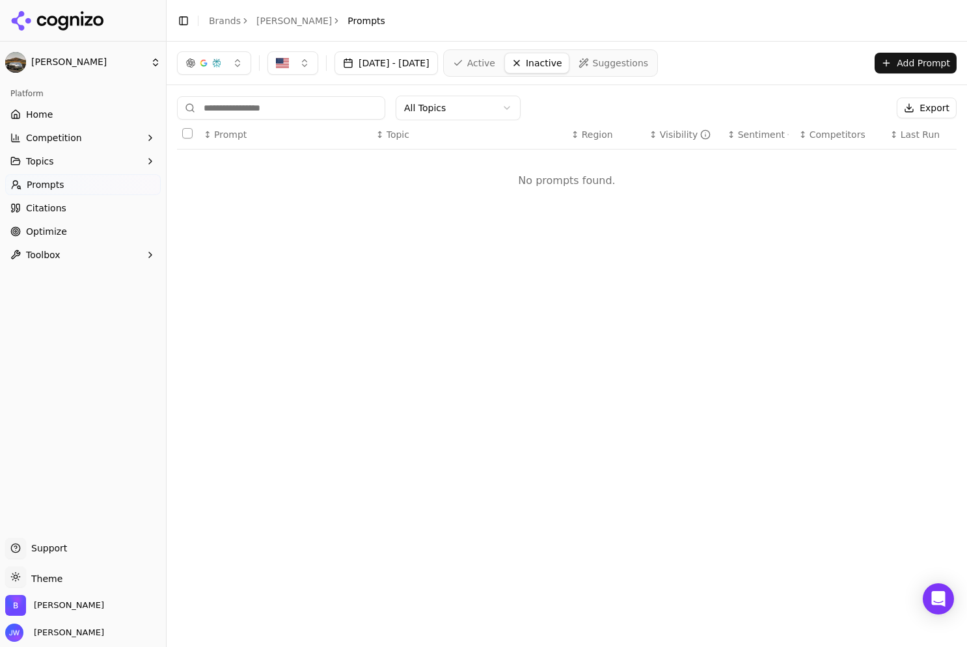
click at [495, 60] on span "Active" at bounding box center [481, 63] width 28 height 13
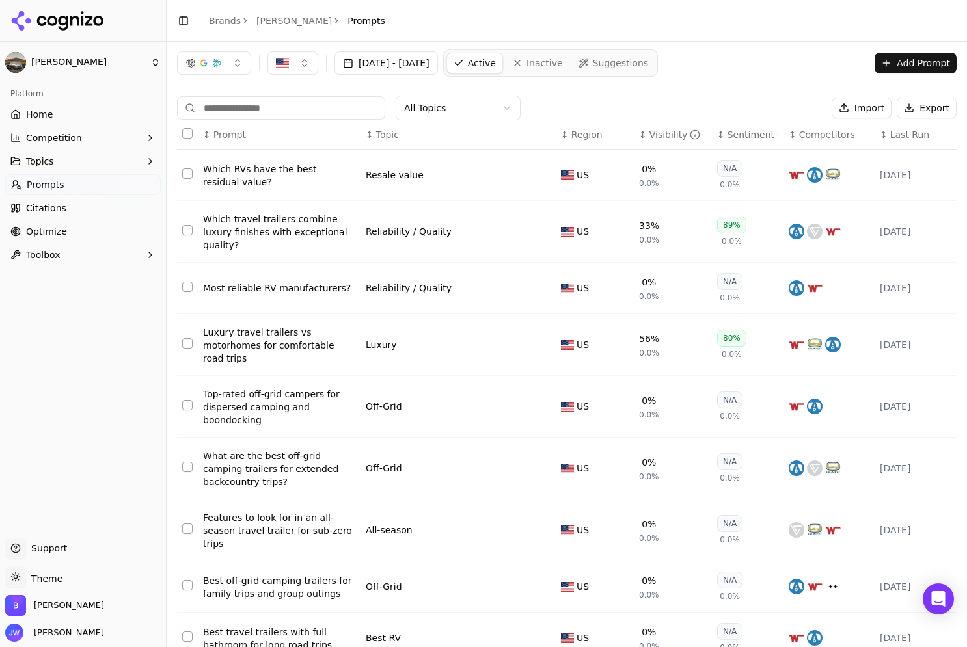
click at [390, 139] on span "Topic" at bounding box center [387, 134] width 23 height 13
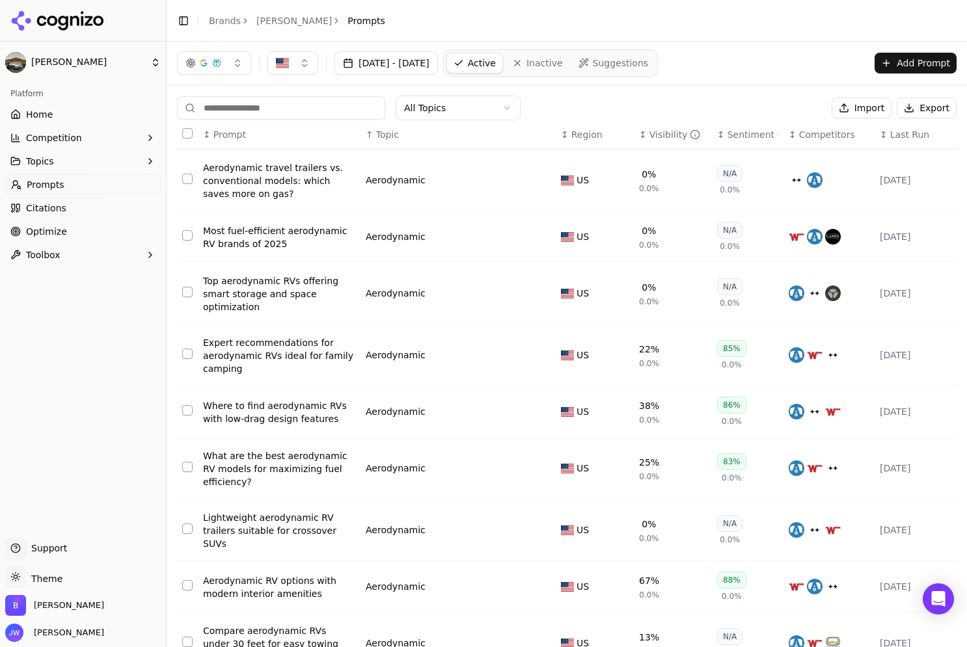
click at [68, 148] on ul "Home Competition Topics Prompts Citations Optimize Toolbox" at bounding box center [82, 184] width 155 height 161
click at [70, 154] on button "Topics" at bounding box center [82, 161] width 155 height 21
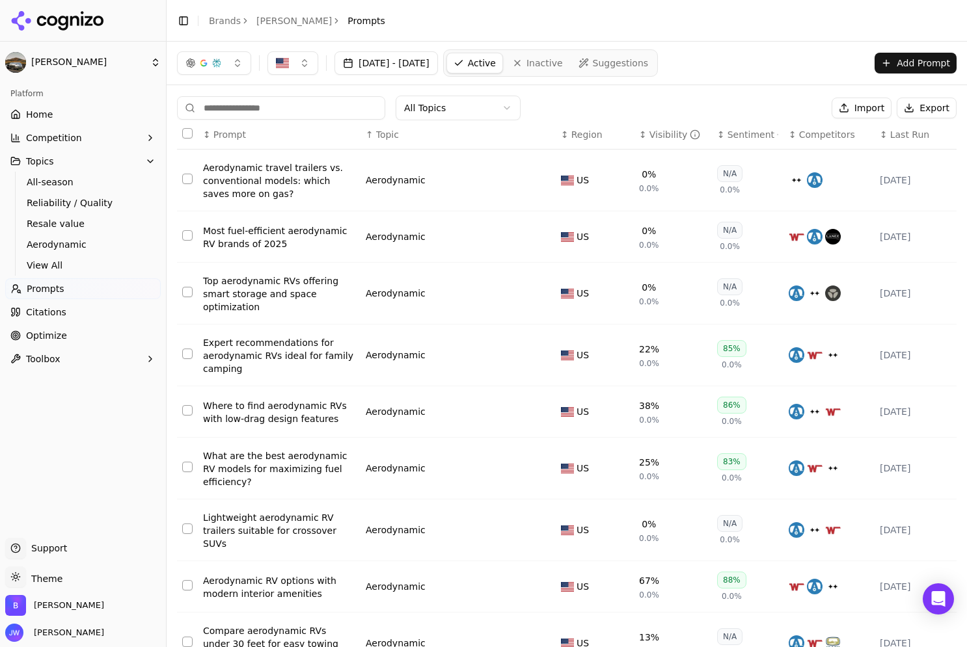
click at [45, 273] on link "View All" at bounding box center [83, 265] width 124 height 18
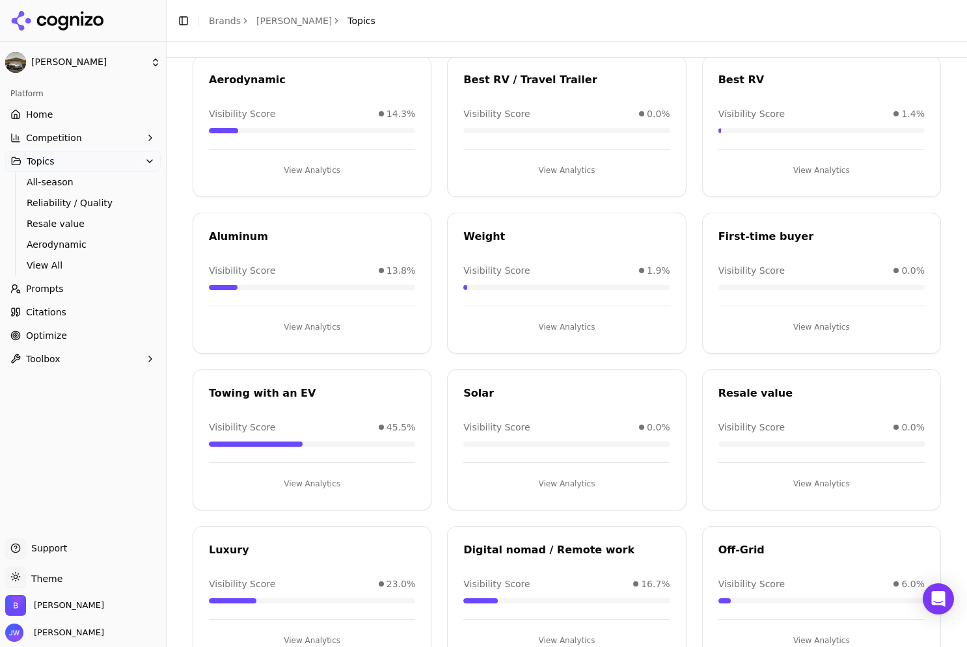
scroll to position [286, 0]
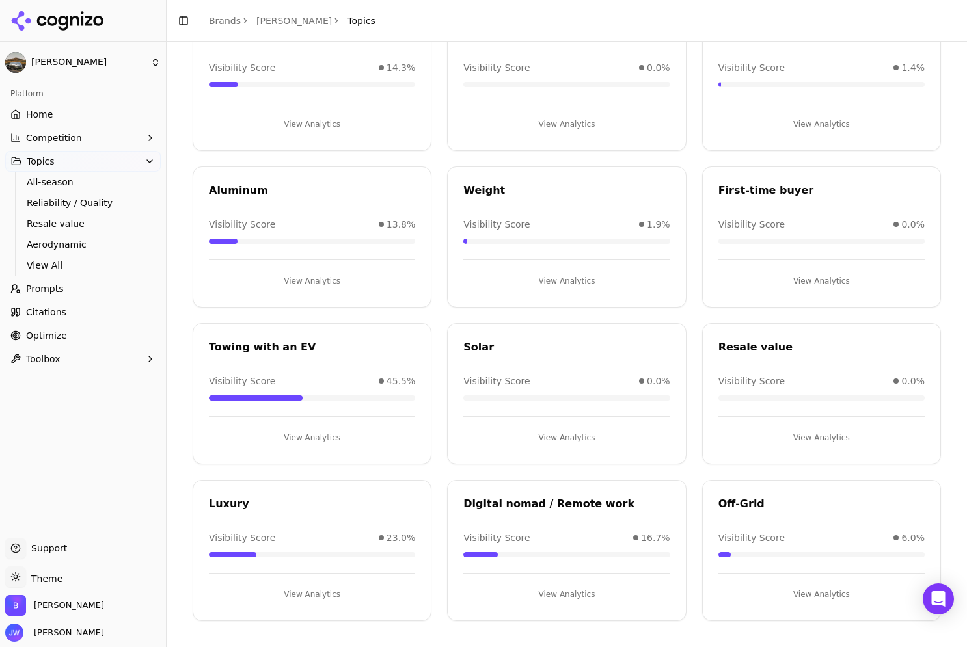
click at [858, 487] on div "Off-Grid Visibility Score 6.0% View Analytics" at bounding box center [821, 550] width 239 height 141
click at [809, 598] on button "View Analytics" at bounding box center [821, 594] width 206 height 21
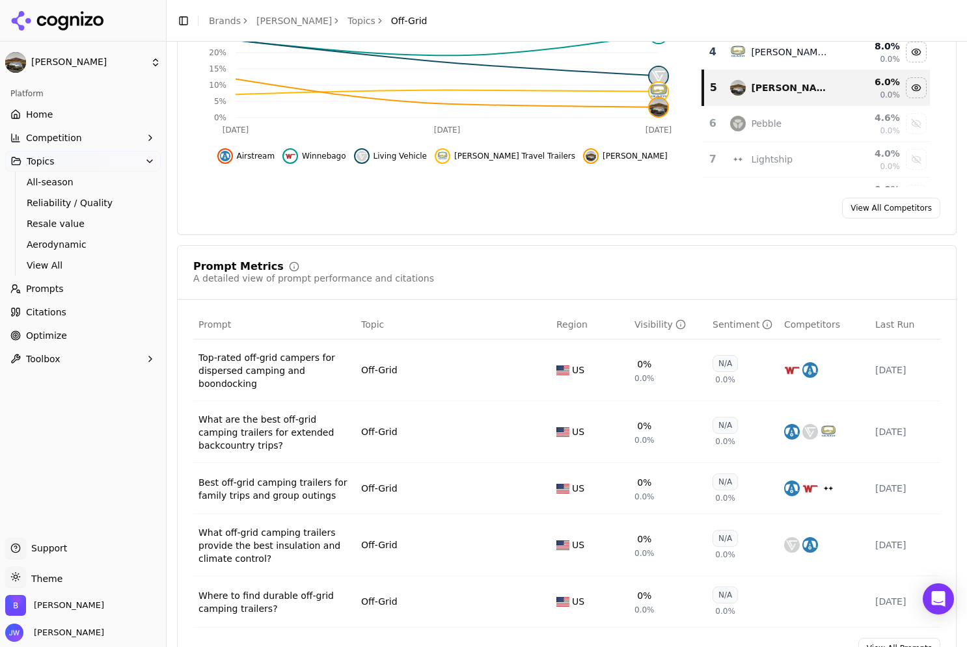
scroll to position [563, 0]
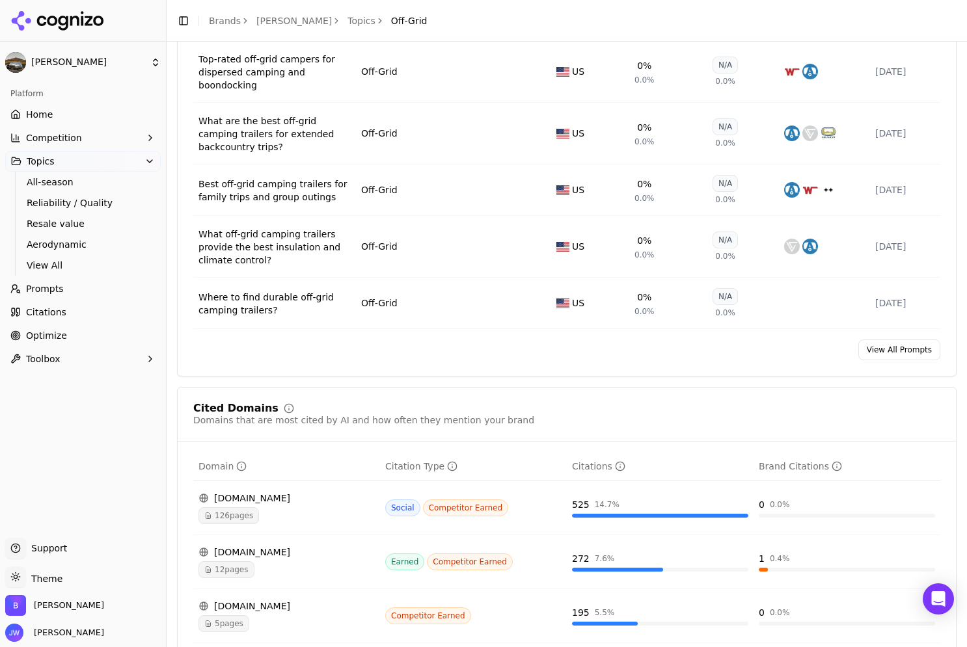
click at [899, 360] on link "View All Prompts" at bounding box center [899, 350] width 82 height 21
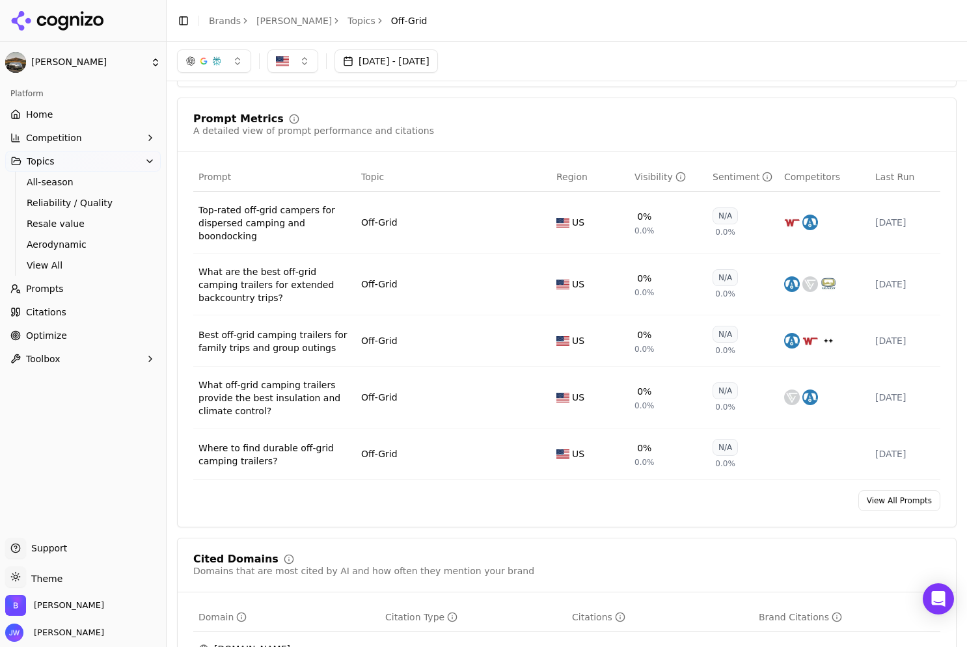
scroll to position [395, 0]
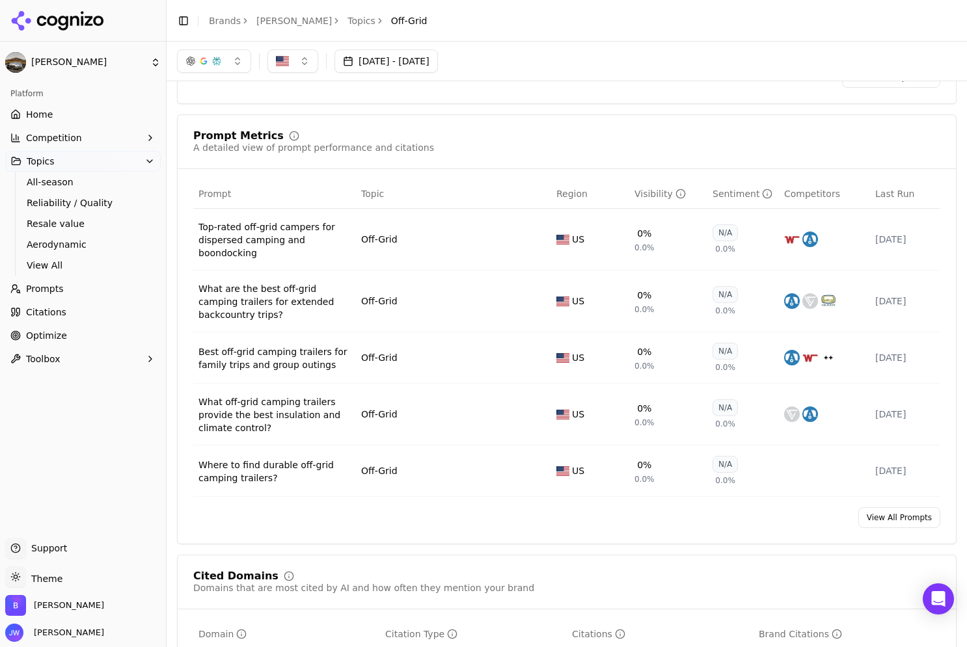
click at [225, 301] on div "What are the best off-grid camping trailers for extended backcountry trips?" at bounding box center [274, 301] width 152 height 39
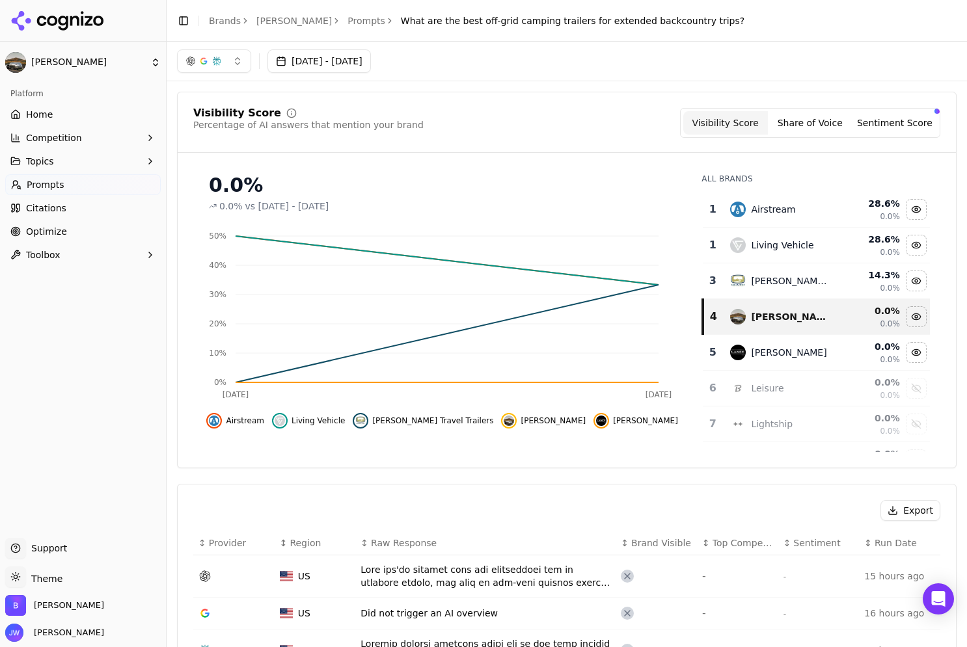
click at [724, 47] on div "[DATE] - [DATE]" at bounding box center [567, 61] width 800 height 39
drag, startPoint x: 678, startPoint y: 19, endPoint x: 349, endPoint y: 23, distance: 329.8
click at [349, 23] on header "Toggle Sidebar Brands [PERSON_NAME] Prompts What are the best off-grid camping …" at bounding box center [567, 21] width 800 height 42
copy span "What are the best off-grid camping trailers for extended backcountry trips?"
click at [239, 64] on button "button" at bounding box center [214, 60] width 74 height 23
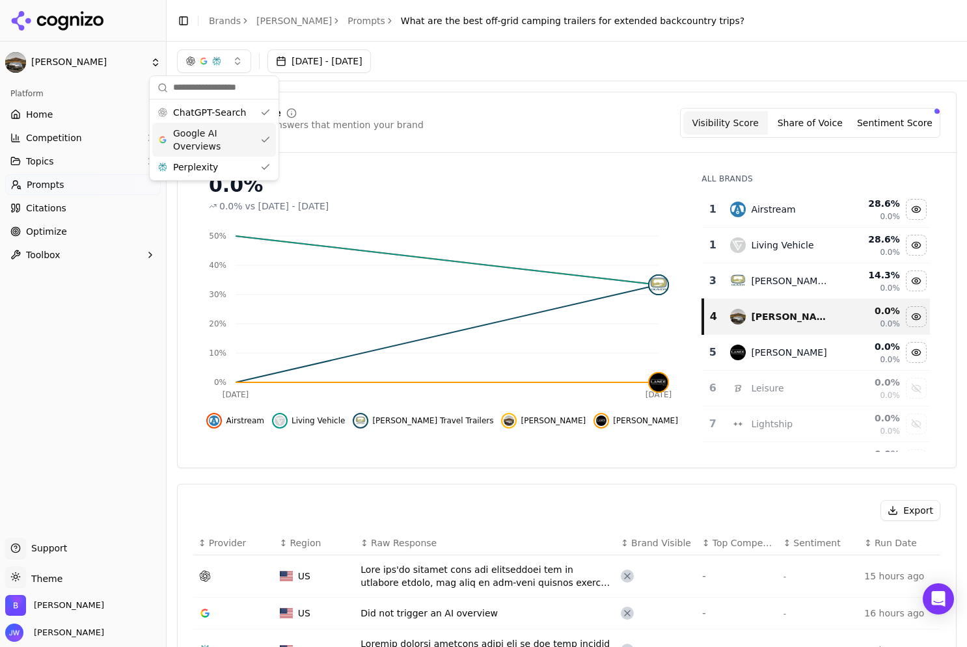
click at [216, 132] on span "Google AI Overviews" at bounding box center [214, 140] width 82 height 26
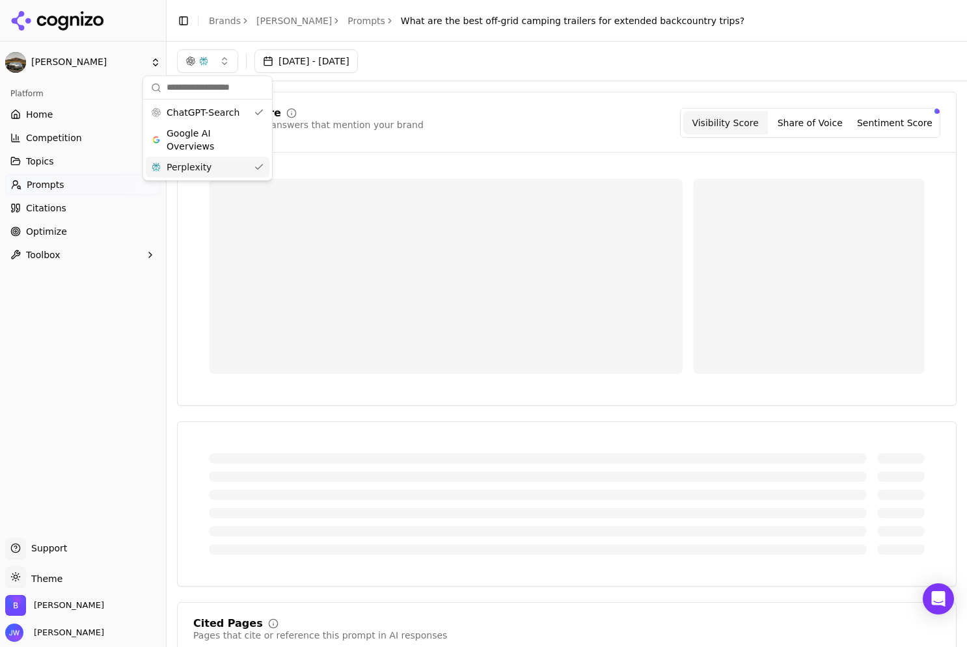
click at [217, 164] on div "Perplexity" at bounding box center [208, 167] width 124 height 21
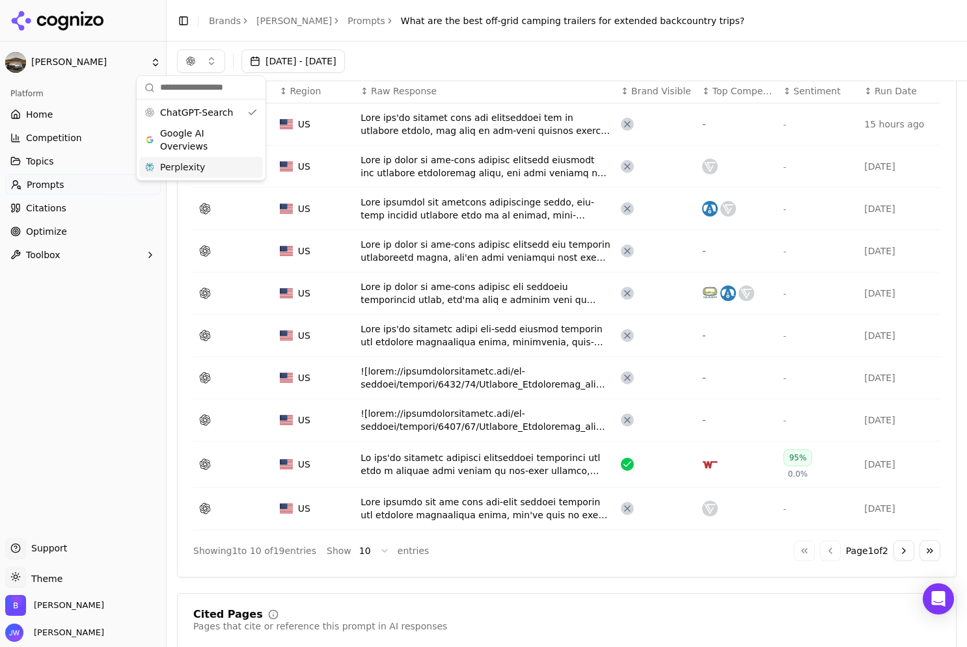
scroll to position [403, 0]
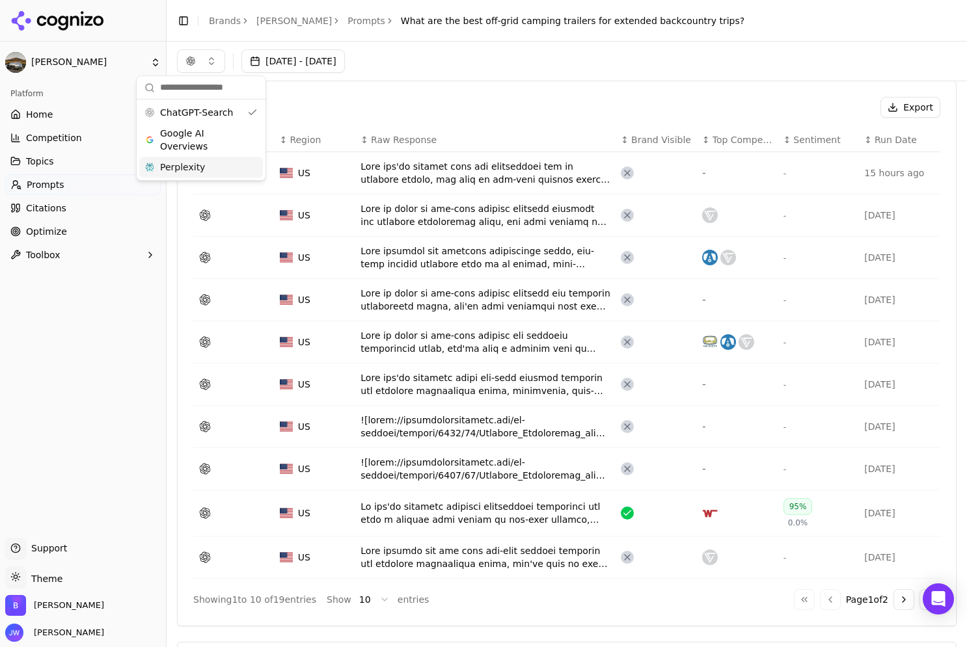
click at [527, 108] on div "Export" at bounding box center [566, 107] width 747 height 21
click at [436, 520] on div "Data table" at bounding box center [485, 513] width 250 height 26
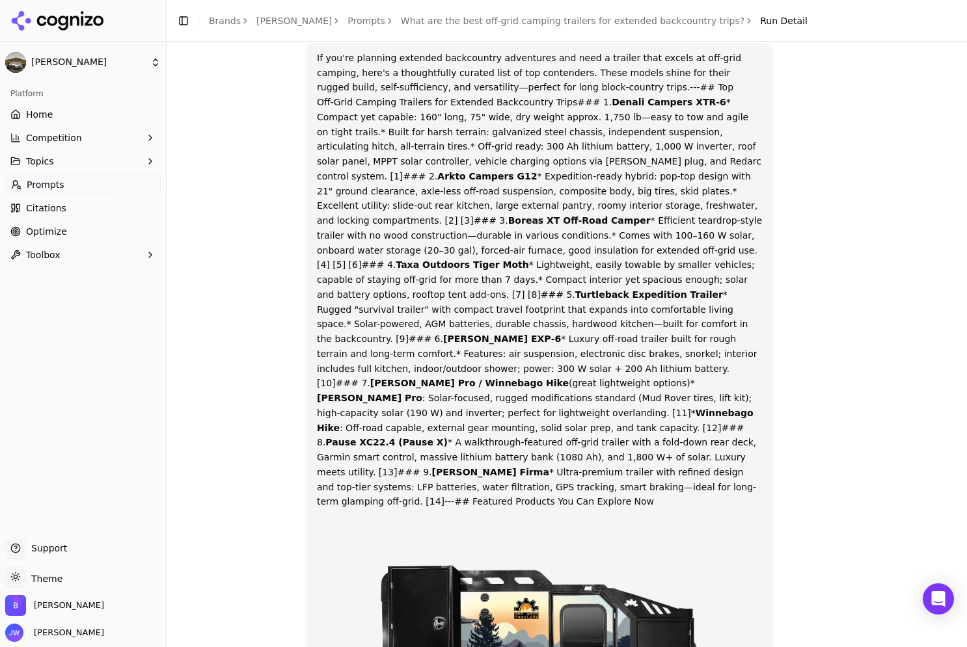
scroll to position [1012, 0]
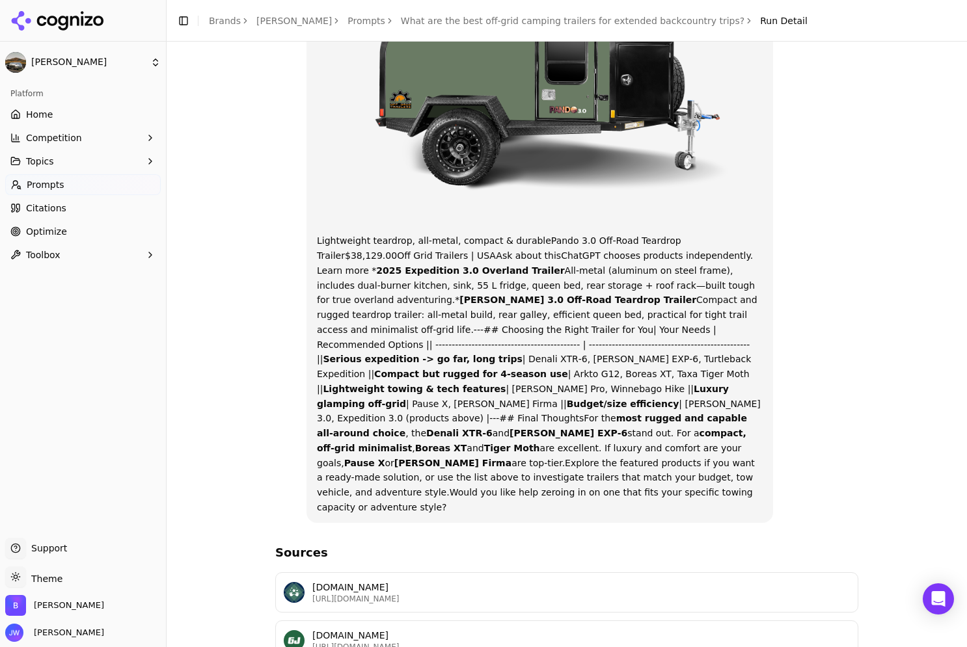
click at [385, 458] on strong "Pause X" at bounding box center [364, 463] width 41 height 10
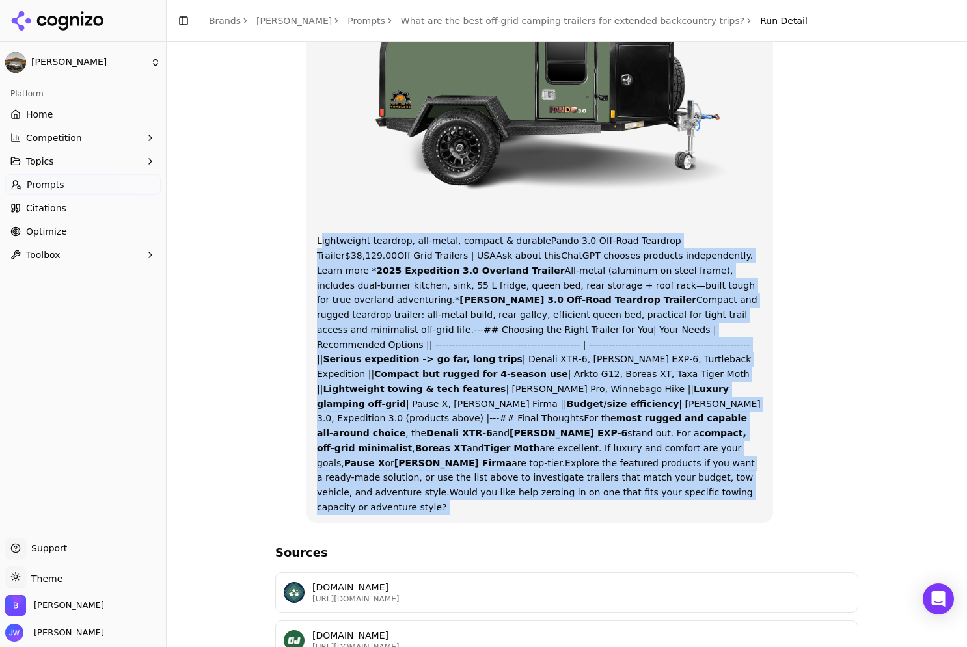
click at [385, 458] on strong "Pause X" at bounding box center [364, 463] width 41 height 10
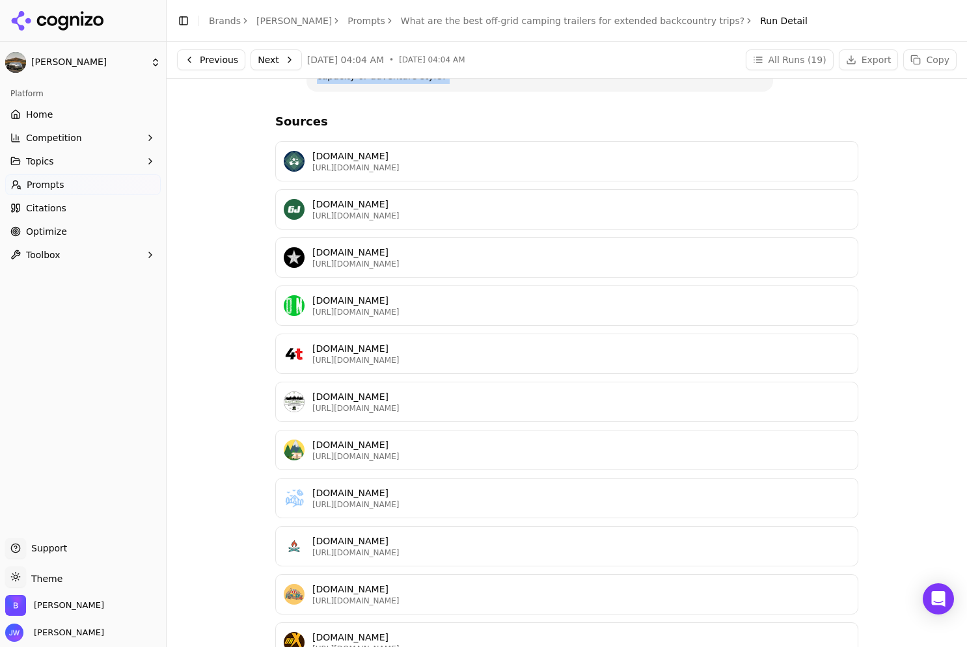
scroll to position [0, 0]
